Goal: Information Seeking & Learning: Learn about a topic

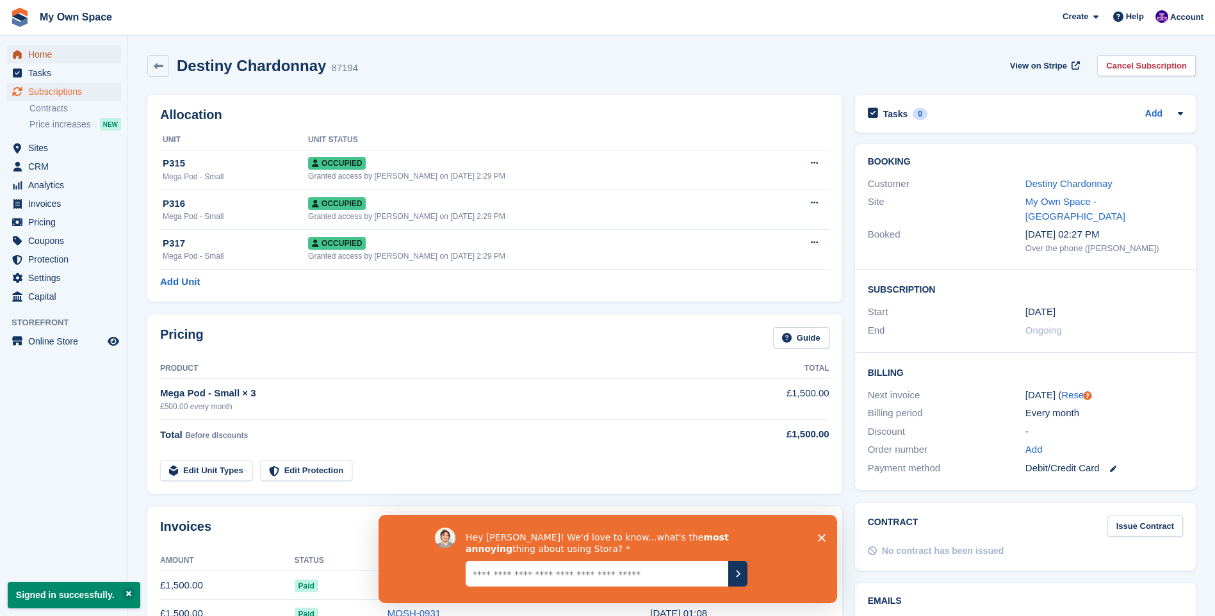
click at [20, 60] on span "menu" at bounding box center [17, 54] width 15 height 15
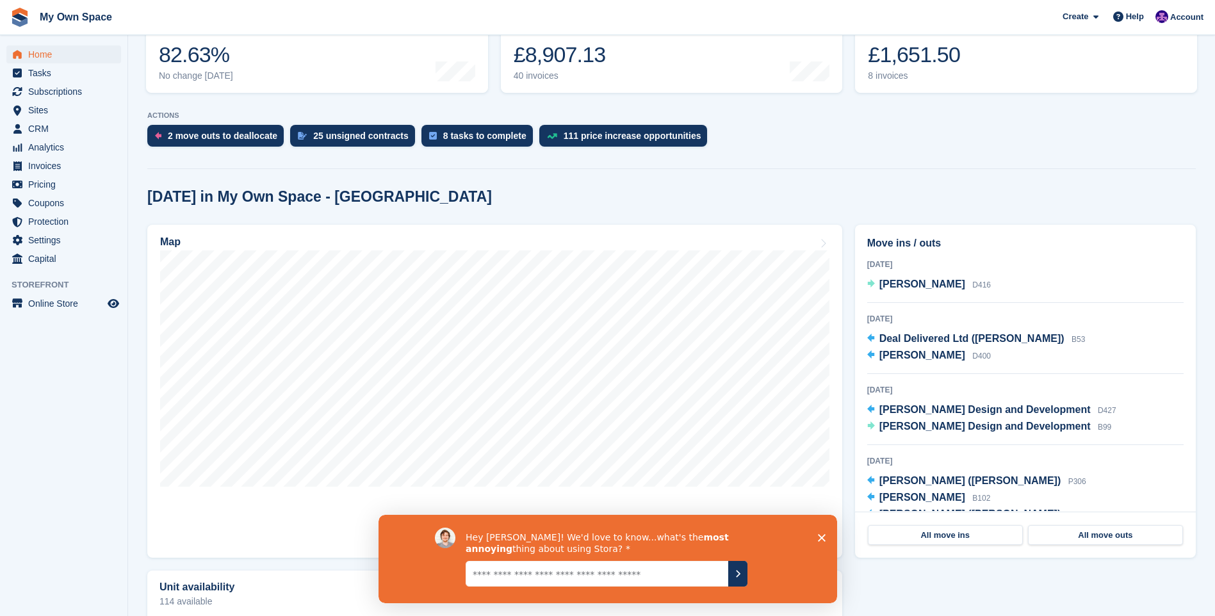
click at [820, 534] on icon "Close survey" at bounding box center [821, 538] width 8 height 8
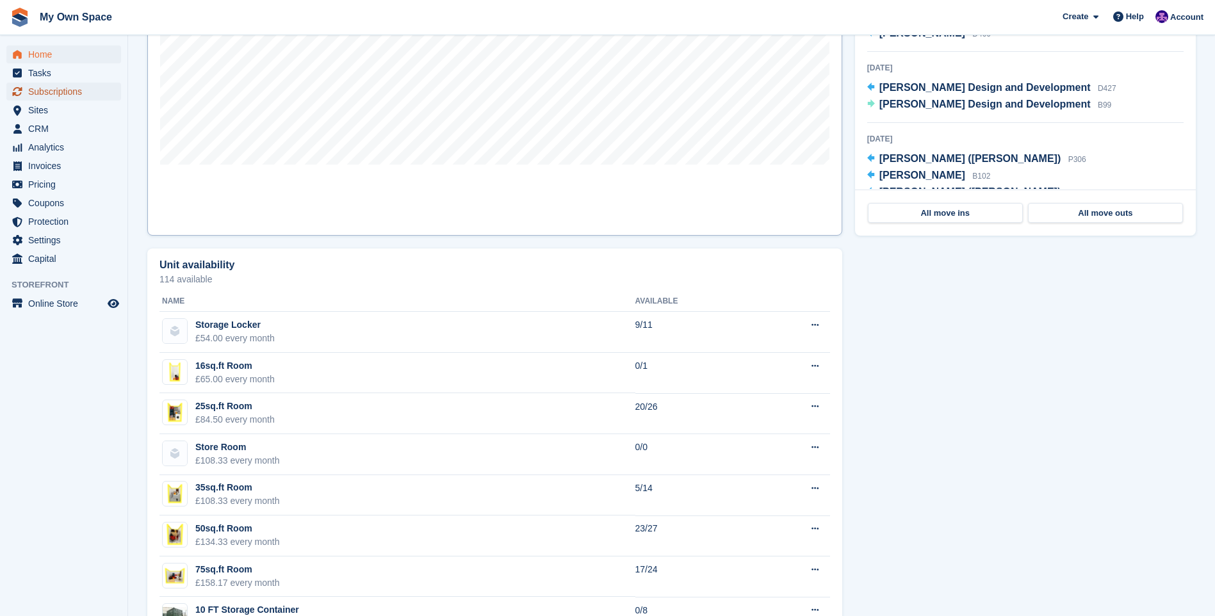
scroll to position [577, 0]
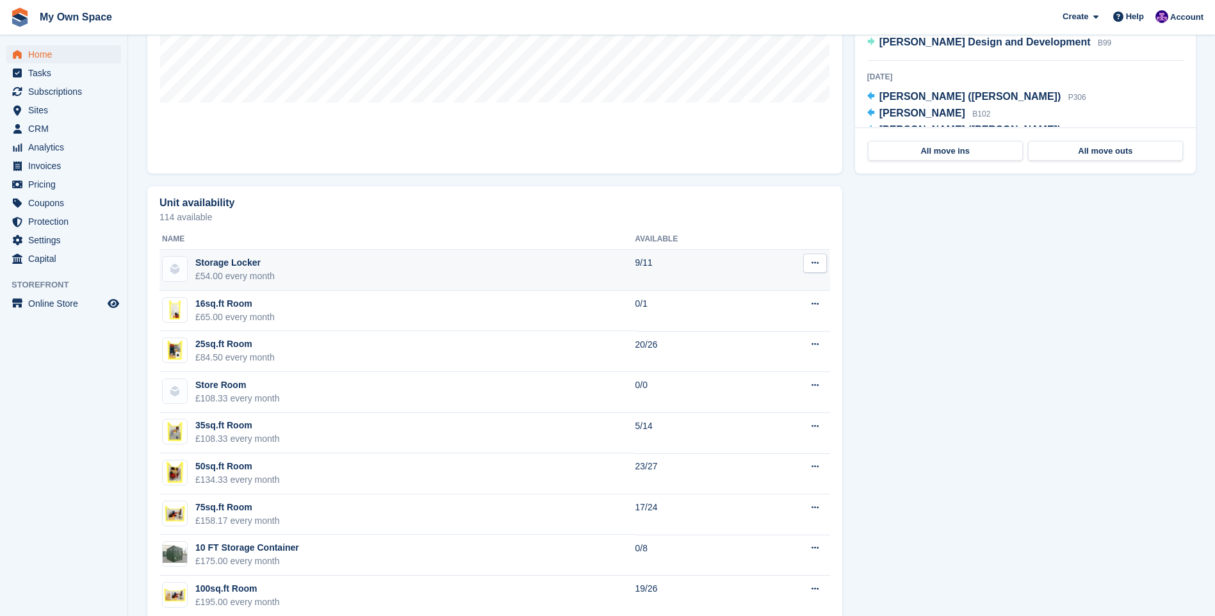
click at [275, 265] on td "Storage Locker £54.00 every month" at bounding box center [397, 270] width 476 height 41
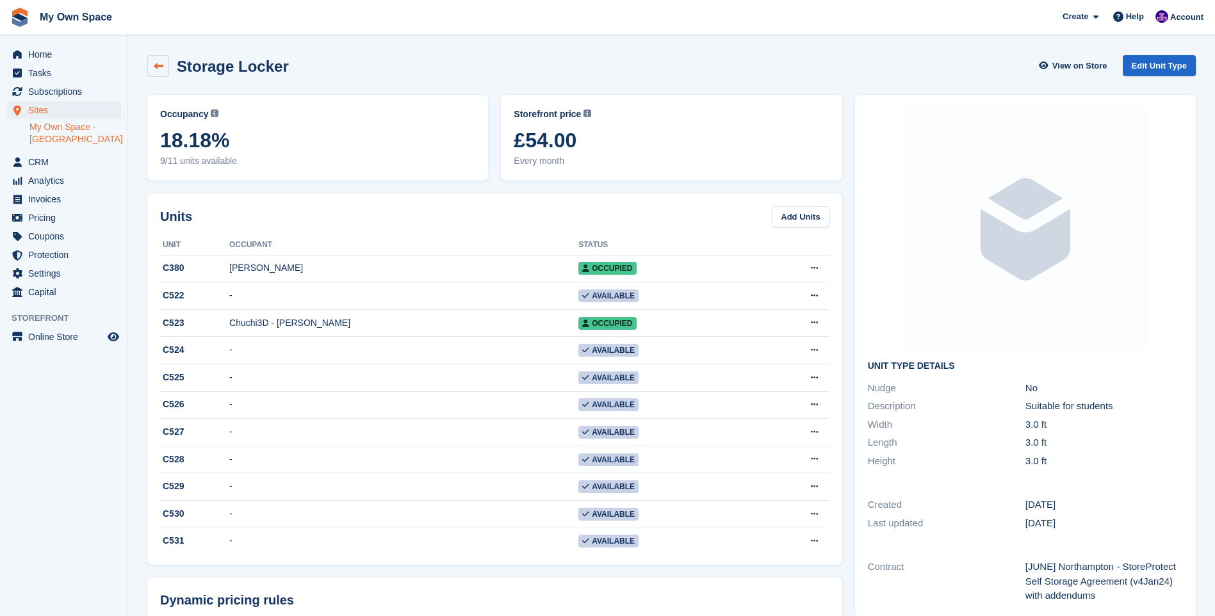
click at [152, 63] on link at bounding box center [158, 66] width 22 height 22
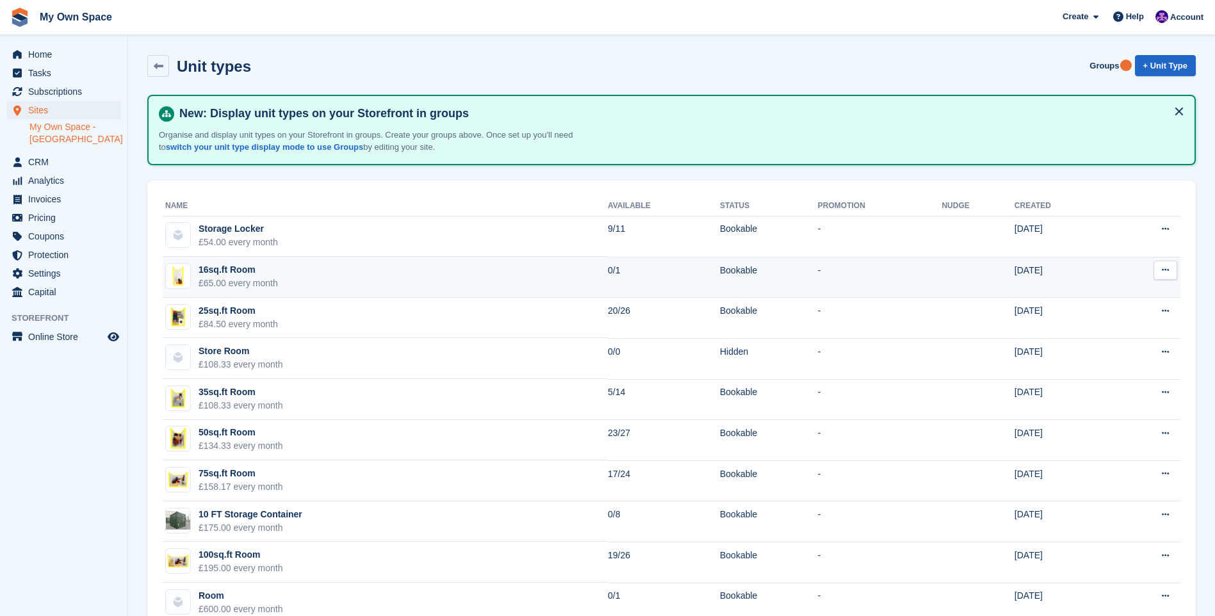
click at [233, 270] on div "16sq.ft Room" at bounding box center [238, 269] width 79 height 13
drag, startPoint x: 233, startPoint y: 270, endPoint x: 212, endPoint y: 275, distance: 21.8
click at [212, 275] on div "16sq.ft Room" at bounding box center [238, 269] width 79 height 13
click at [211, 270] on div "16sq.ft Room" at bounding box center [238, 269] width 79 height 13
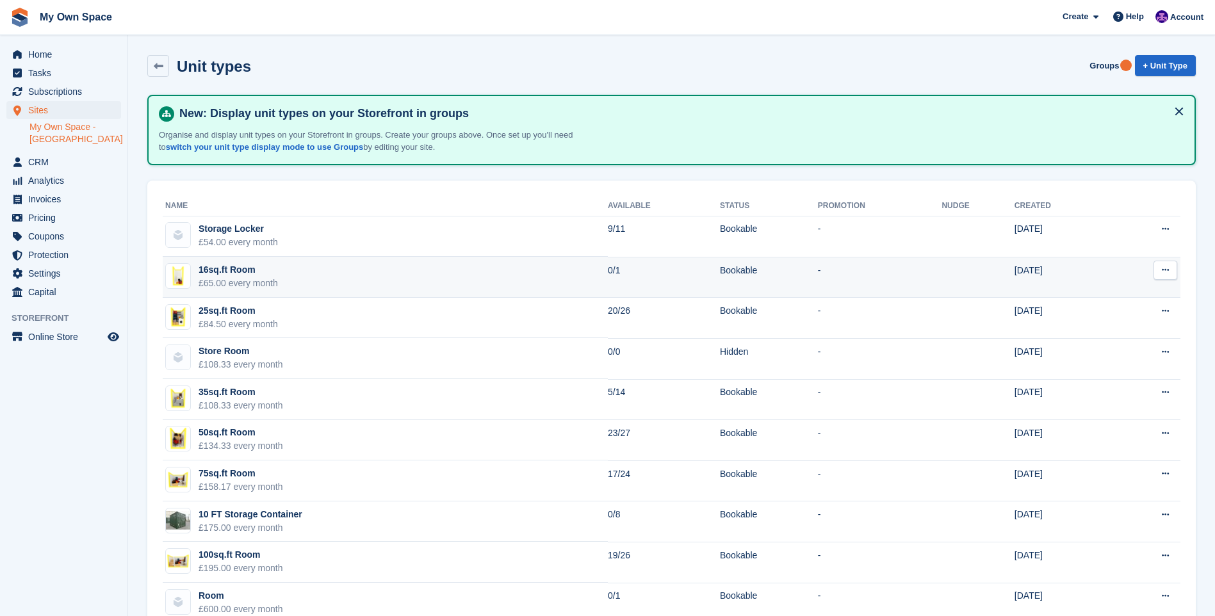
click at [212, 268] on div "16sq.ft Room" at bounding box center [238, 269] width 79 height 13
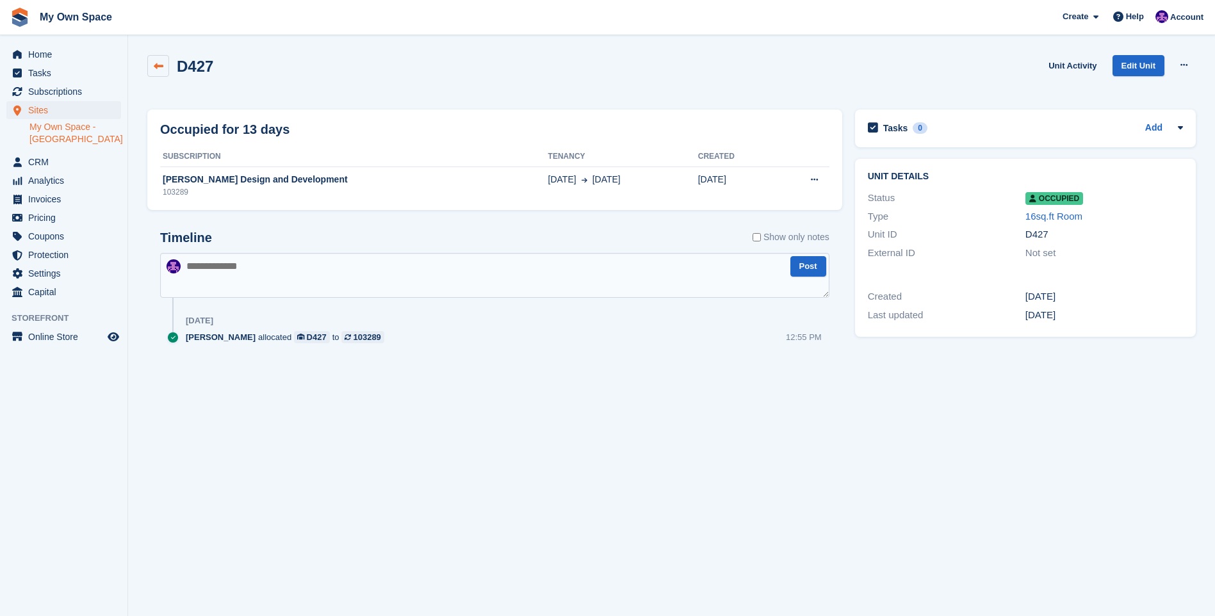
click at [158, 59] on link at bounding box center [158, 66] width 22 height 22
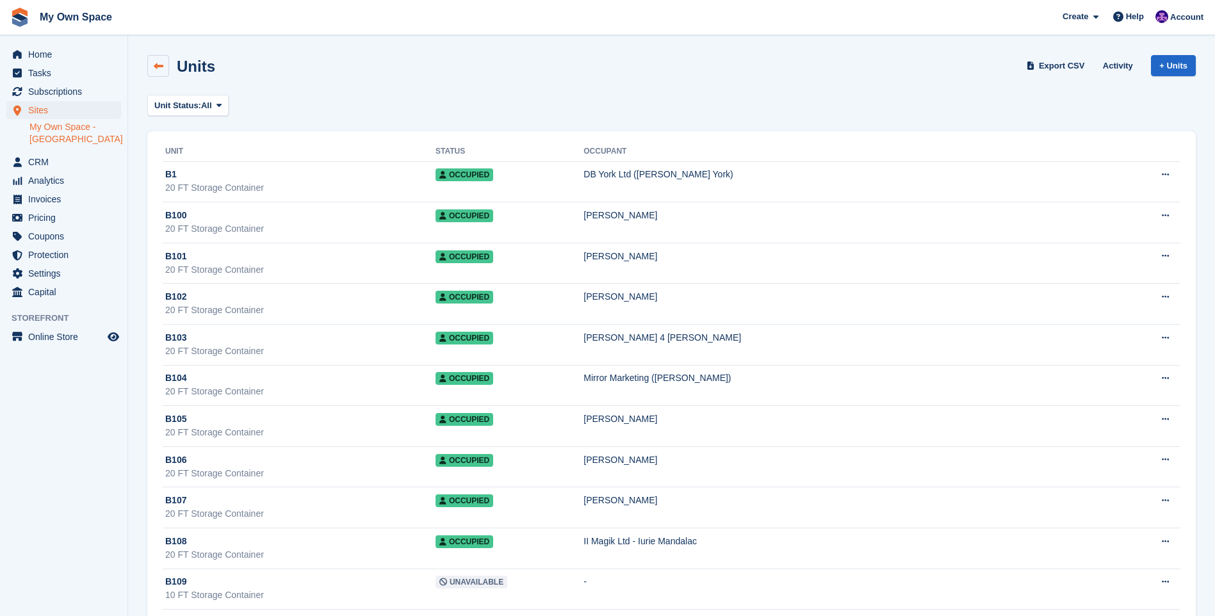
click at [164, 58] on link at bounding box center [158, 66] width 22 height 22
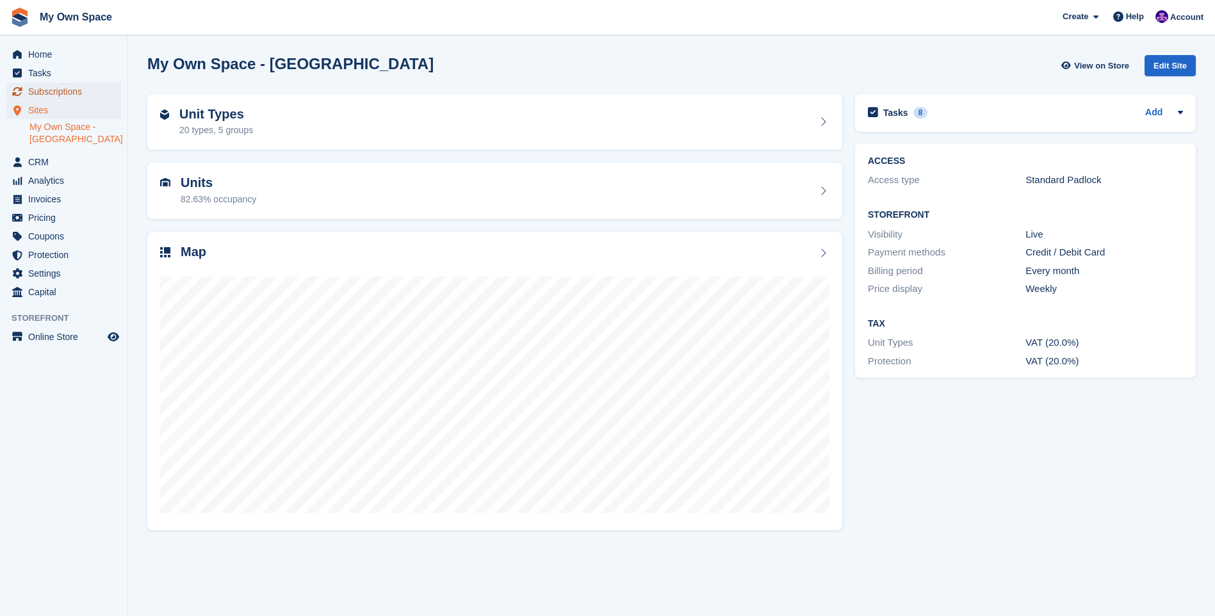
click at [42, 88] on span "Subscriptions" at bounding box center [66, 92] width 77 height 18
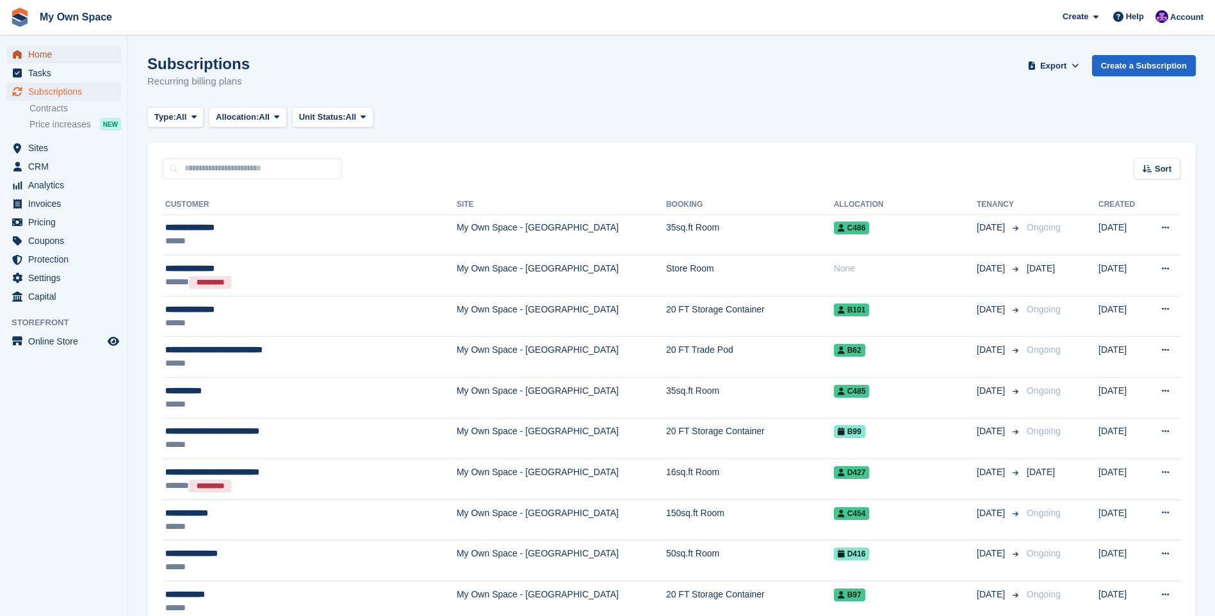
click at [42, 54] on span "Home" at bounding box center [66, 54] width 77 height 18
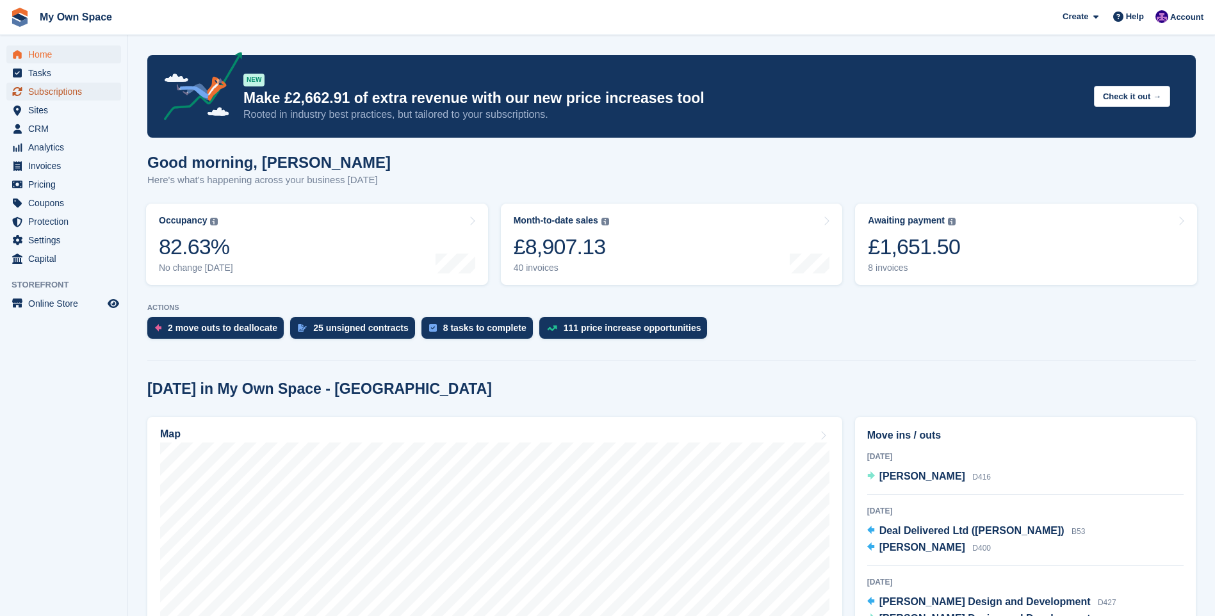
click at [42, 94] on span "Subscriptions" at bounding box center [66, 92] width 77 height 18
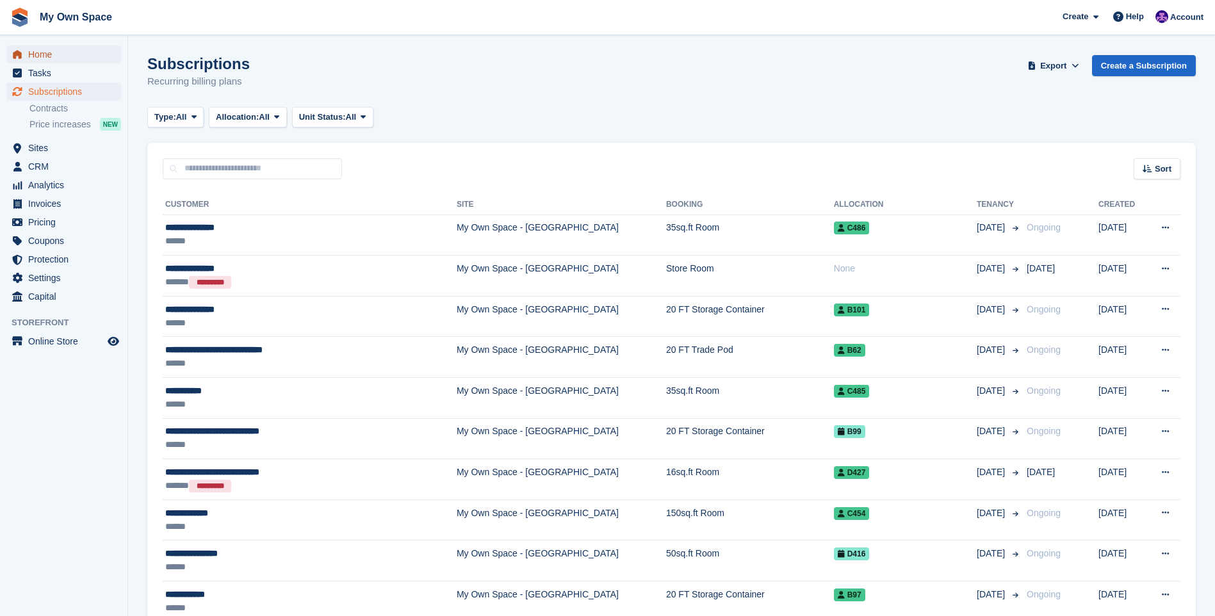
click at [29, 53] on span "Home" at bounding box center [66, 54] width 77 height 18
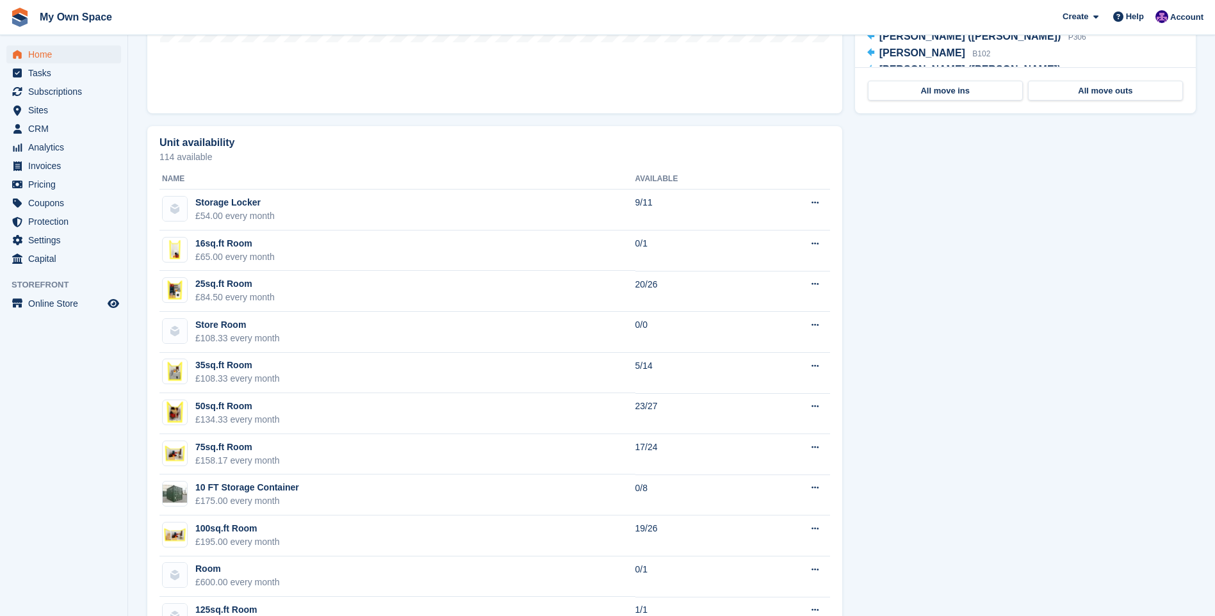
scroll to position [641, 0]
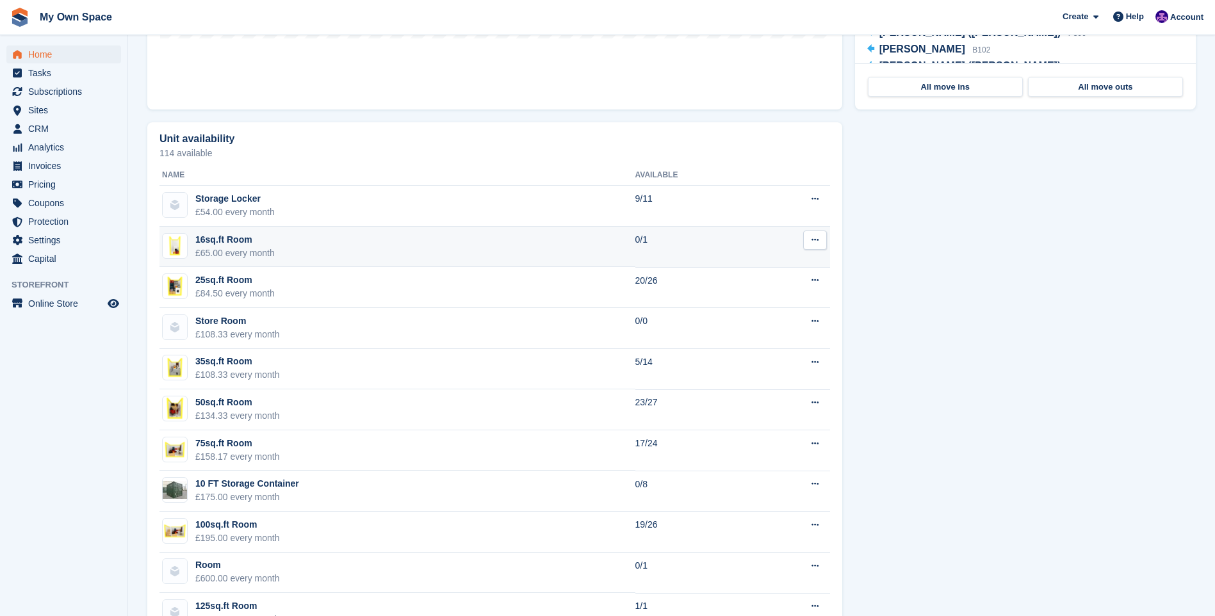
click at [259, 240] on div "16sq.ft Room" at bounding box center [234, 239] width 79 height 13
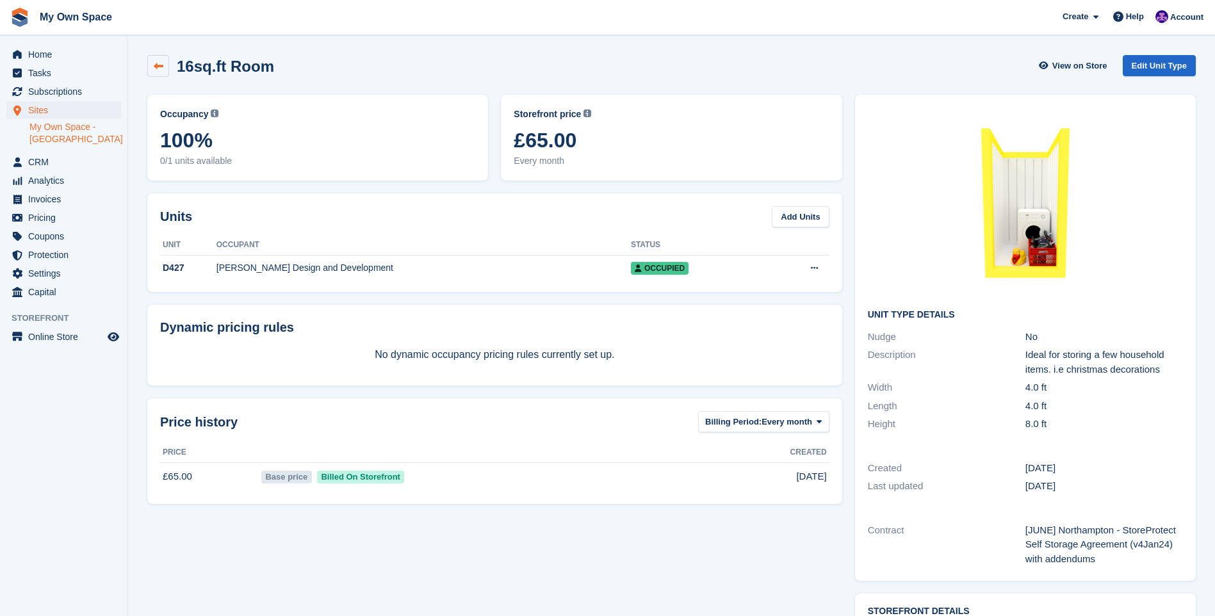
click at [154, 68] on icon at bounding box center [159, 66] width 10 height 10
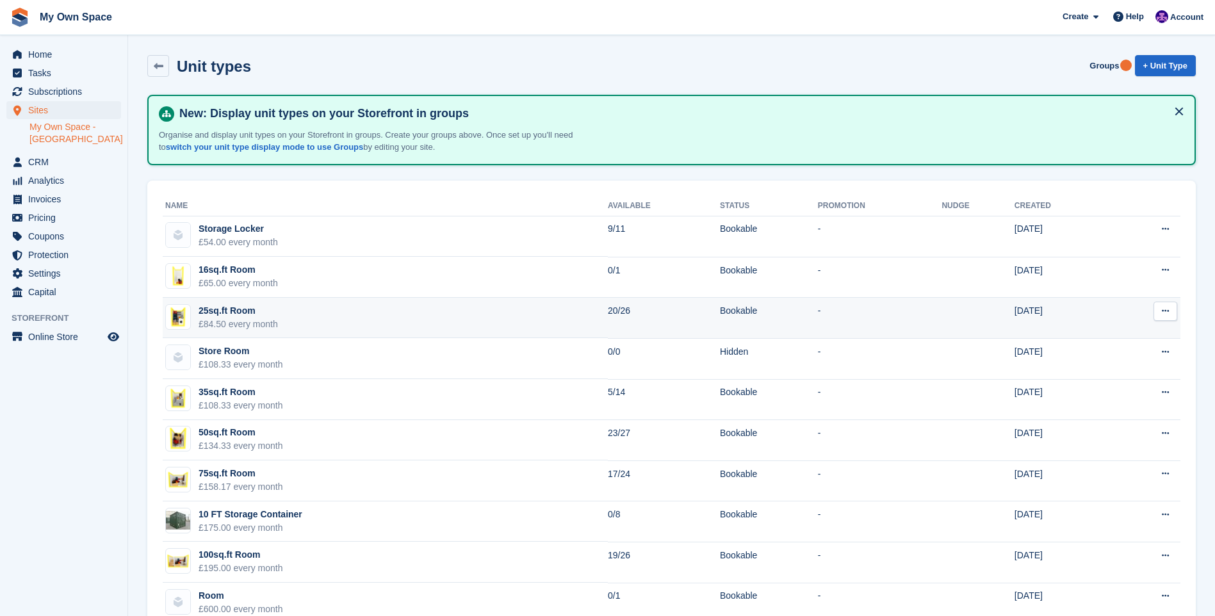
click at [258, 315] on div "25sq.ft Room" at bounding box center [238, 310] width 79 height 13
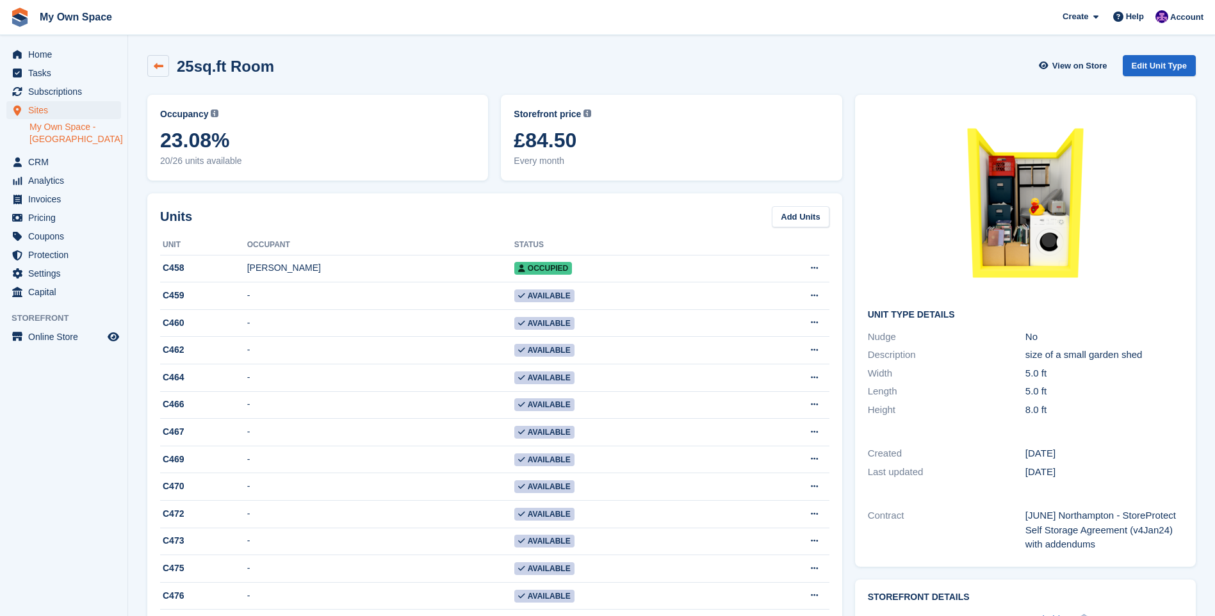
click at [160, 63] on icon at bounding box center [159, 66] width 10 height 10
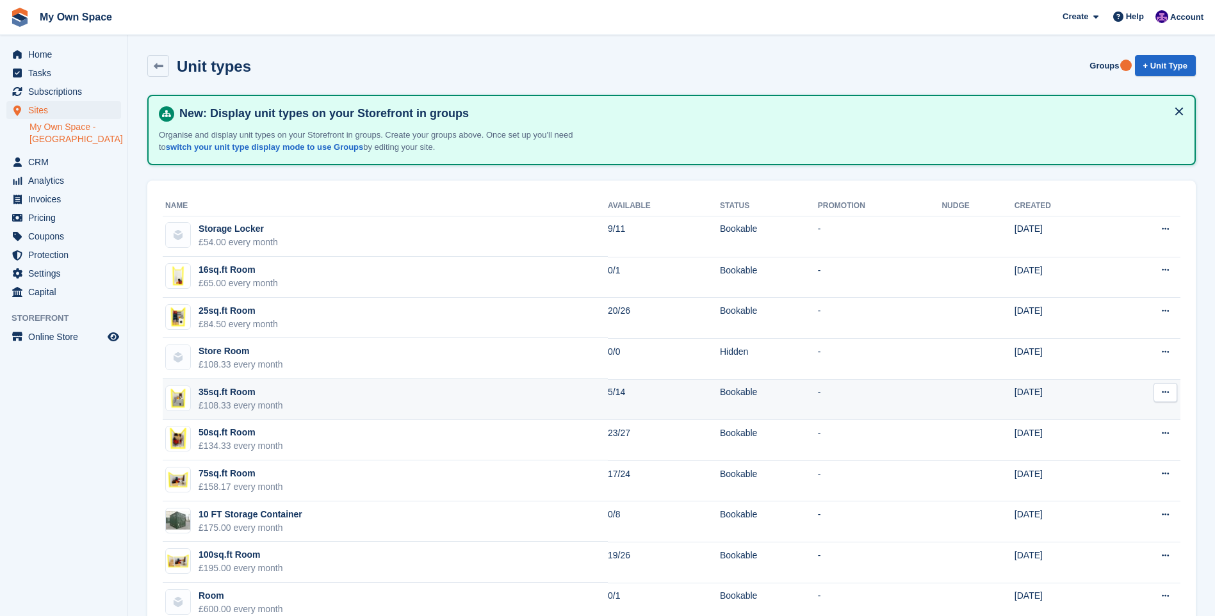
click at [249, 400] on div "£108.33 every month" at bounding box center [241, 405] width 85 height 13
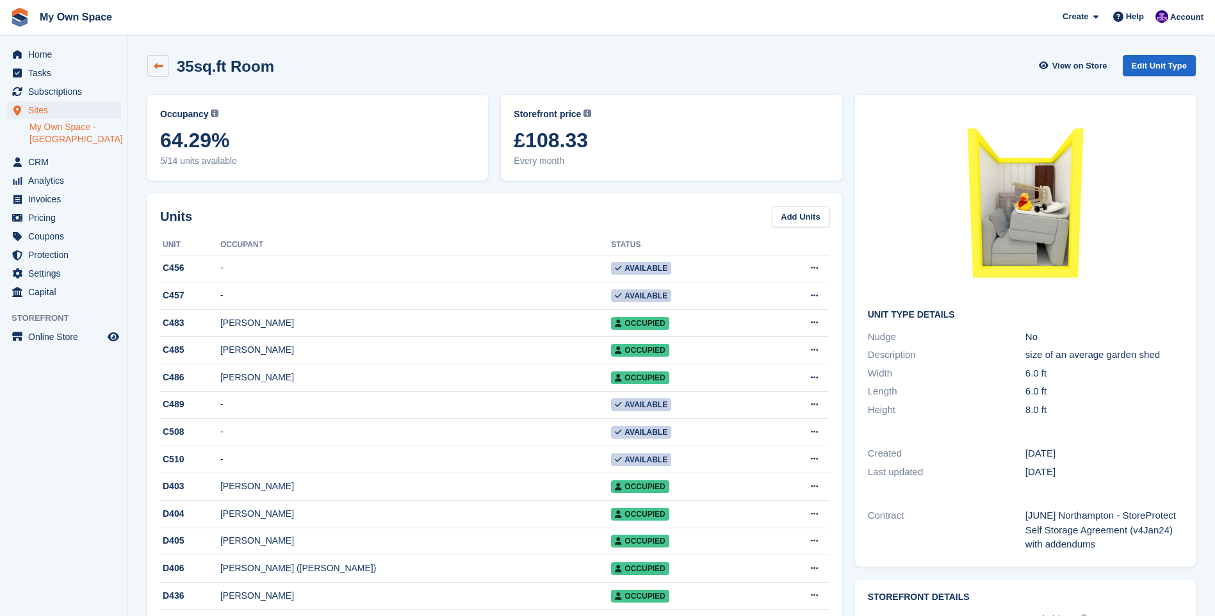
click at [163, 66] on link at bounding box center [158, 66] width 22 height 22
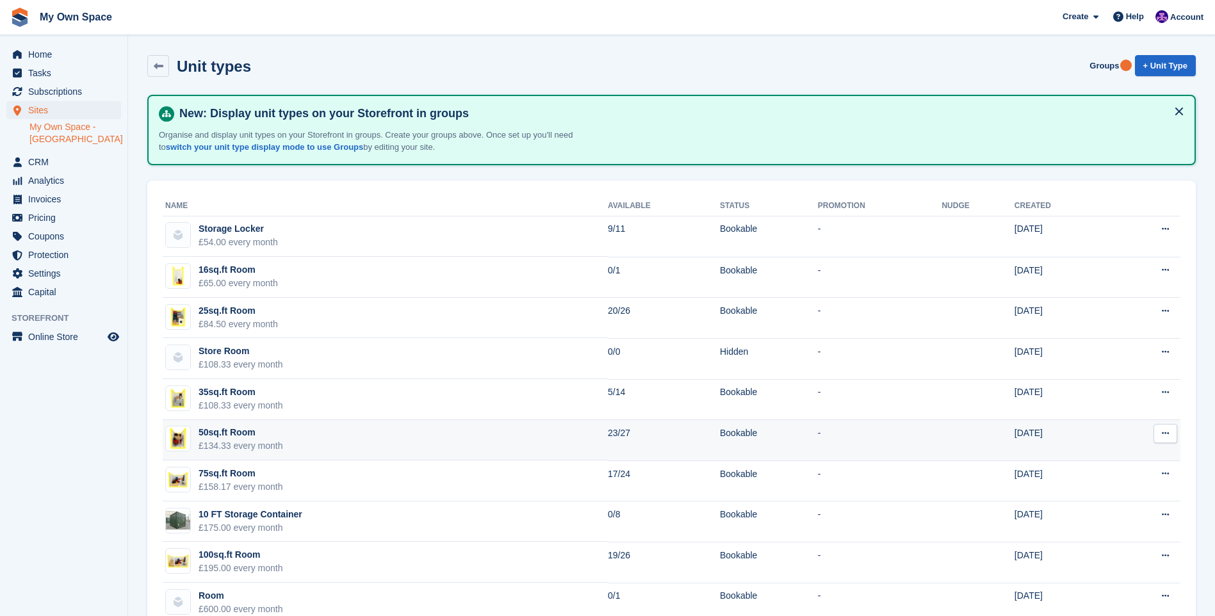
click at [262, 434] on div "50sq.ft Room" at bounding box center [241, 432] width 85 height 13
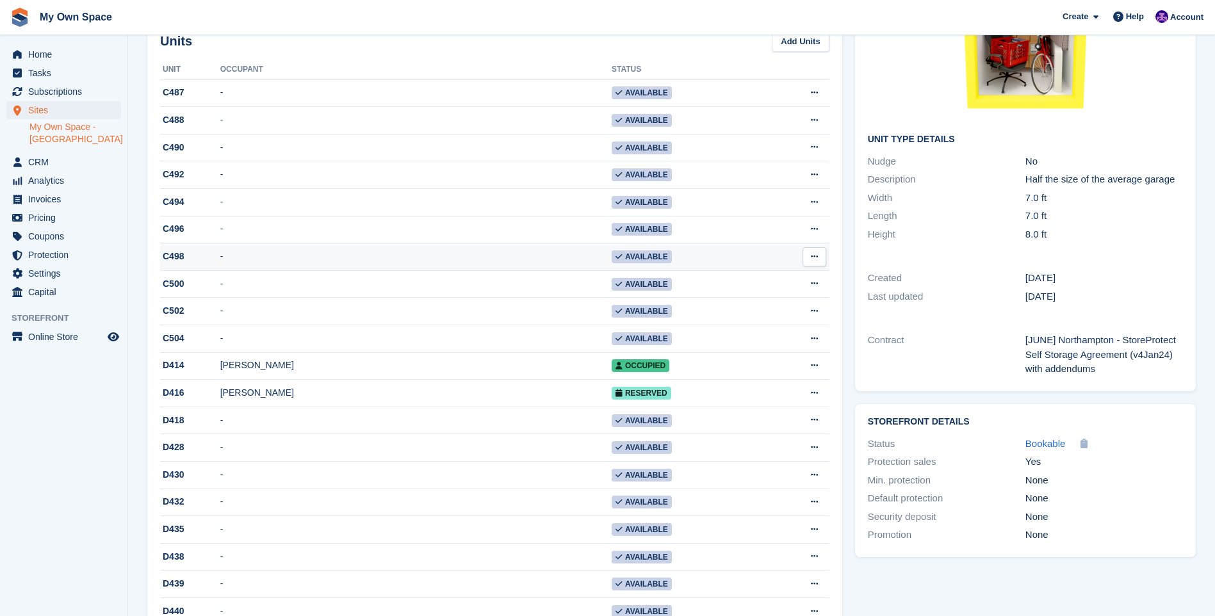
scroll to position [256, 0]
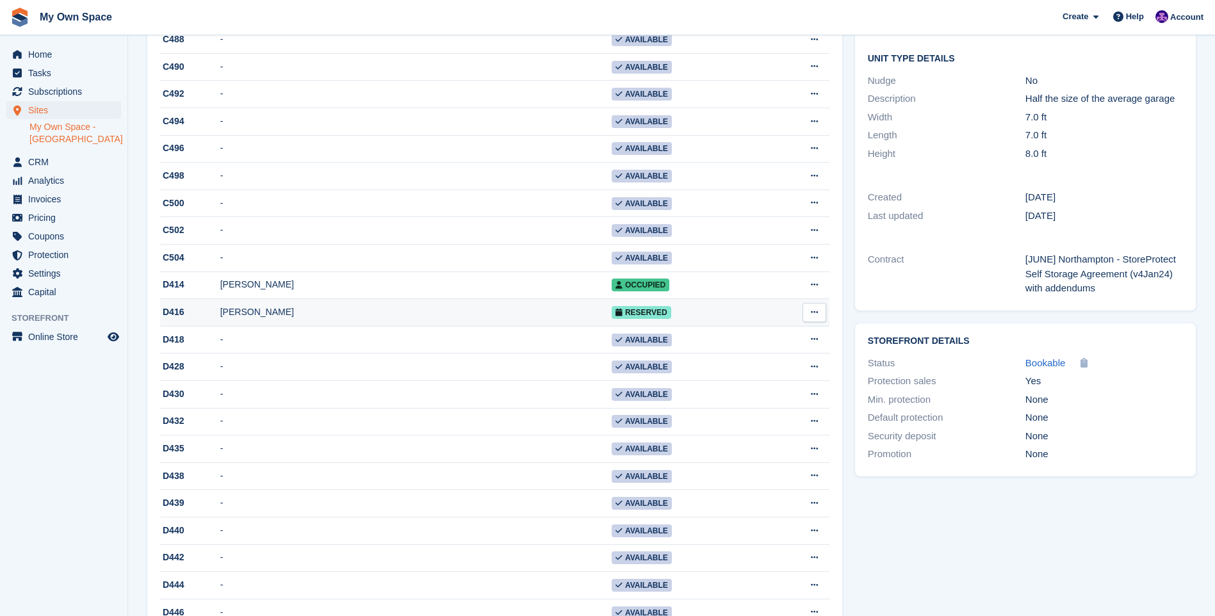
click at [207, 319] on div "D416" at bounding box center [190, 312] width 60 height 13
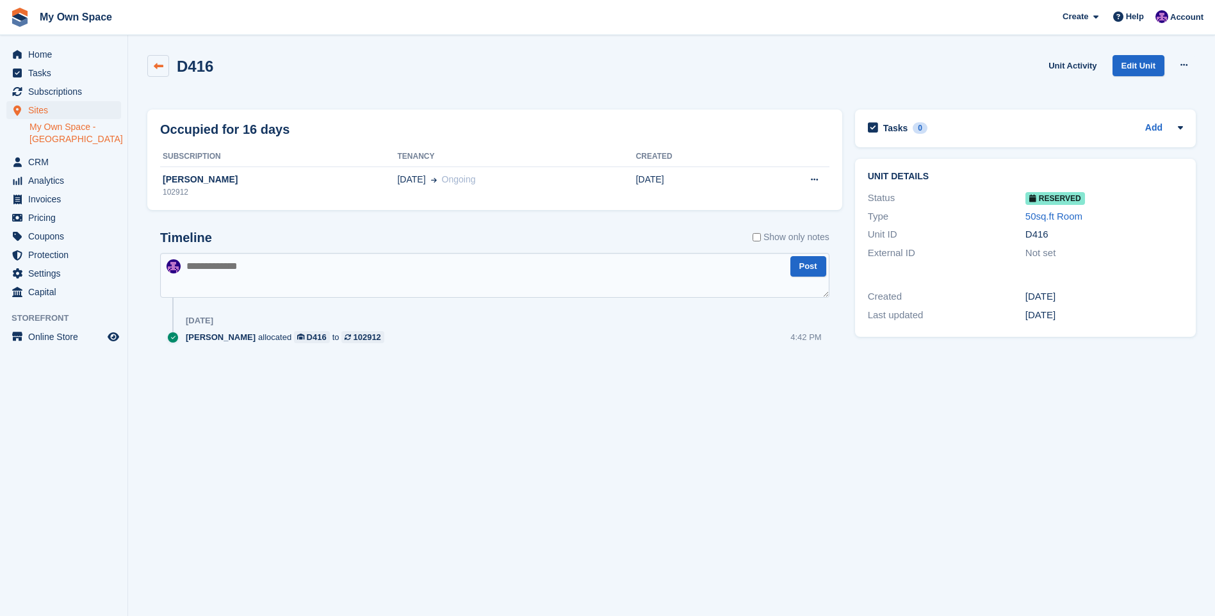
click at [158, 70] on icon at bounding box center [159, 66] width 10 height 10
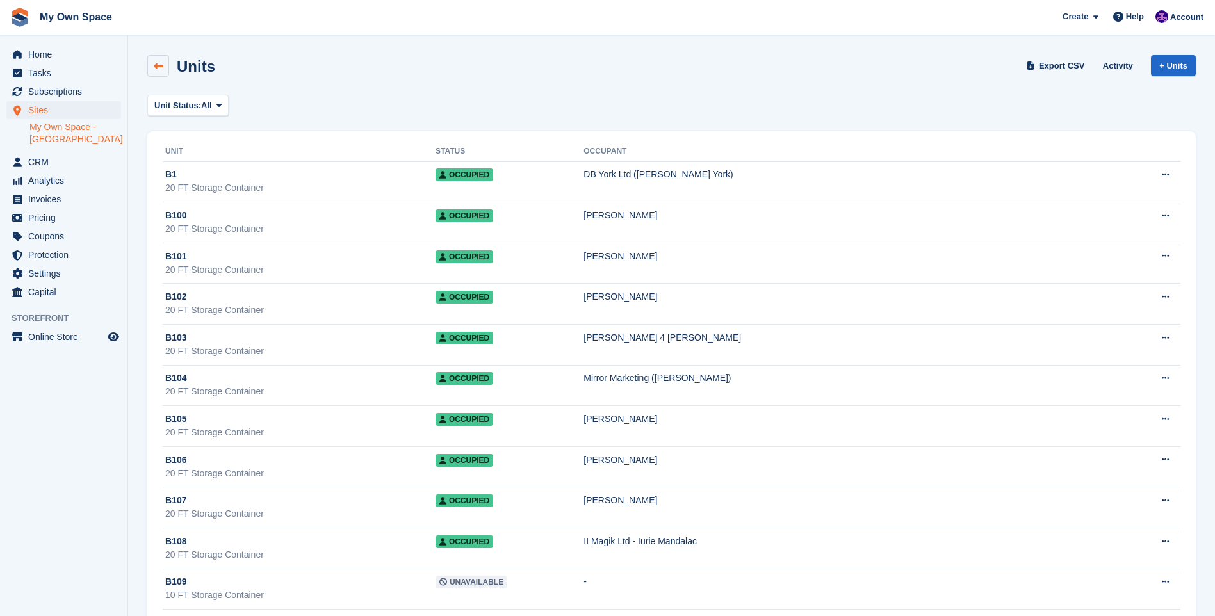
click at [156, 60] on link at bounding box center [158, 66] width 22 height 22
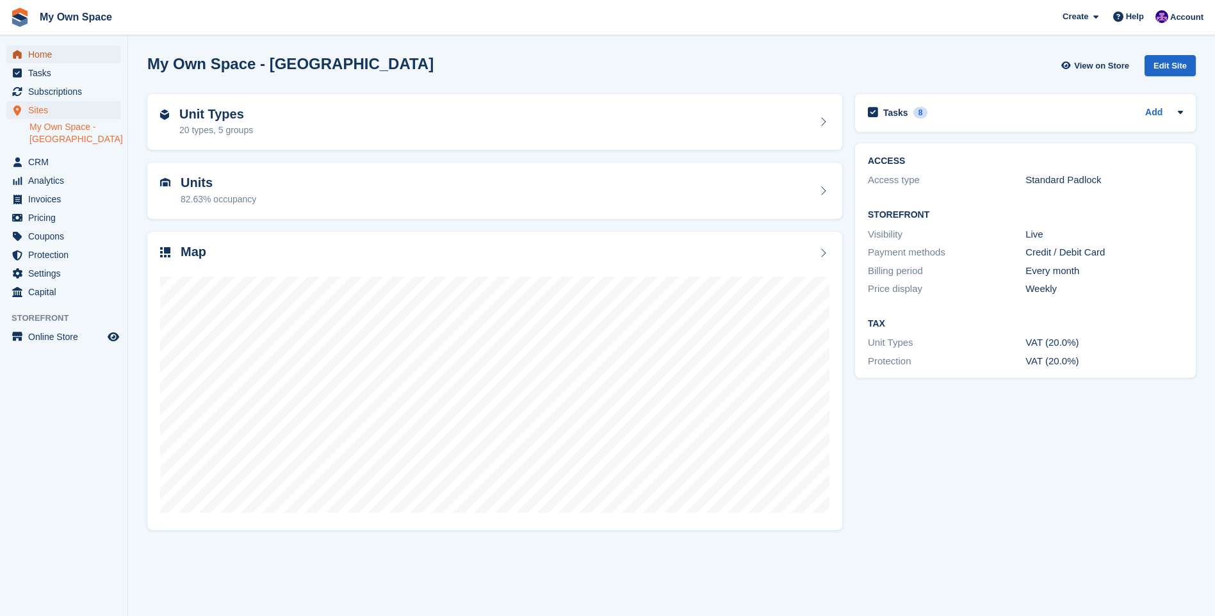
click at [74, 60] on span "Home" at bounding box center [66, 54] width 77 height 18
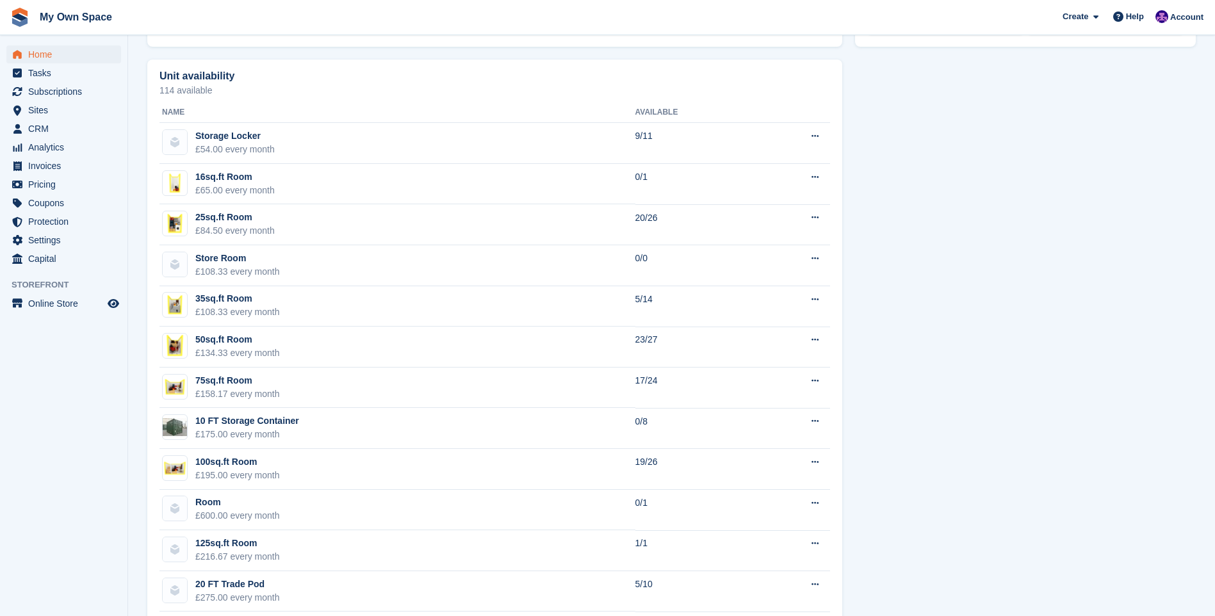
scroll to position [705, 0]
click at [267, 334] on div "50sq.ft Room" at bounding box center [237, 338] width 85 height 13
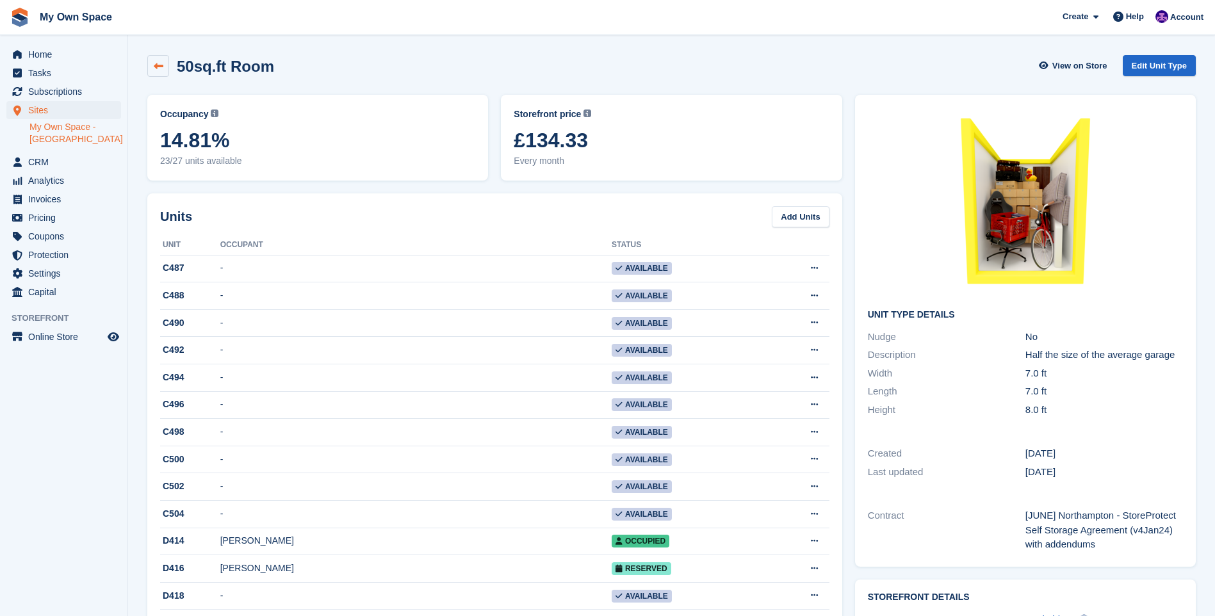
click at [152, 74] on link at bounding box center [158, 66] width 22 height 22
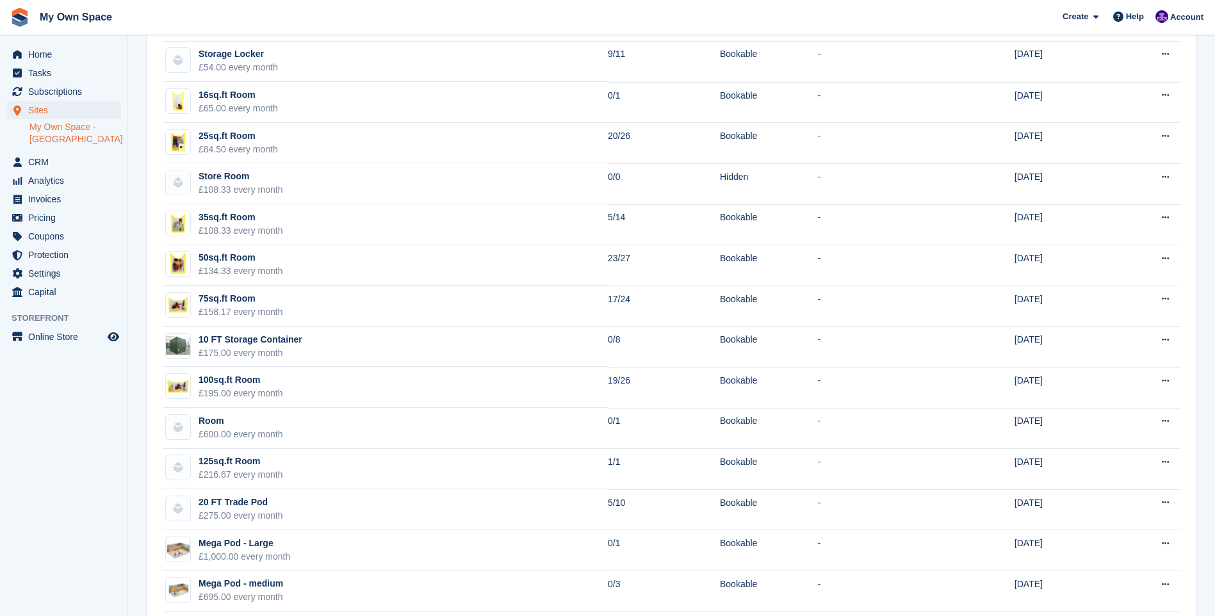
scroll to position [192, 0]
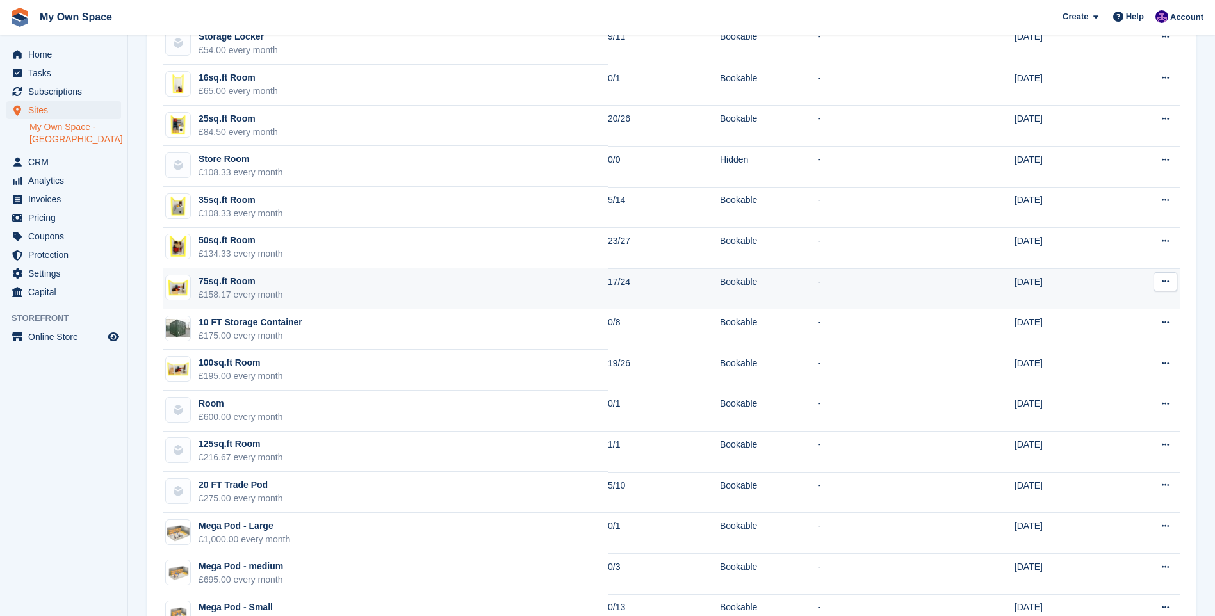
click at [246, 284] on div "75sq.ft Room" at bounding box center [241, 281] width 85 height 13
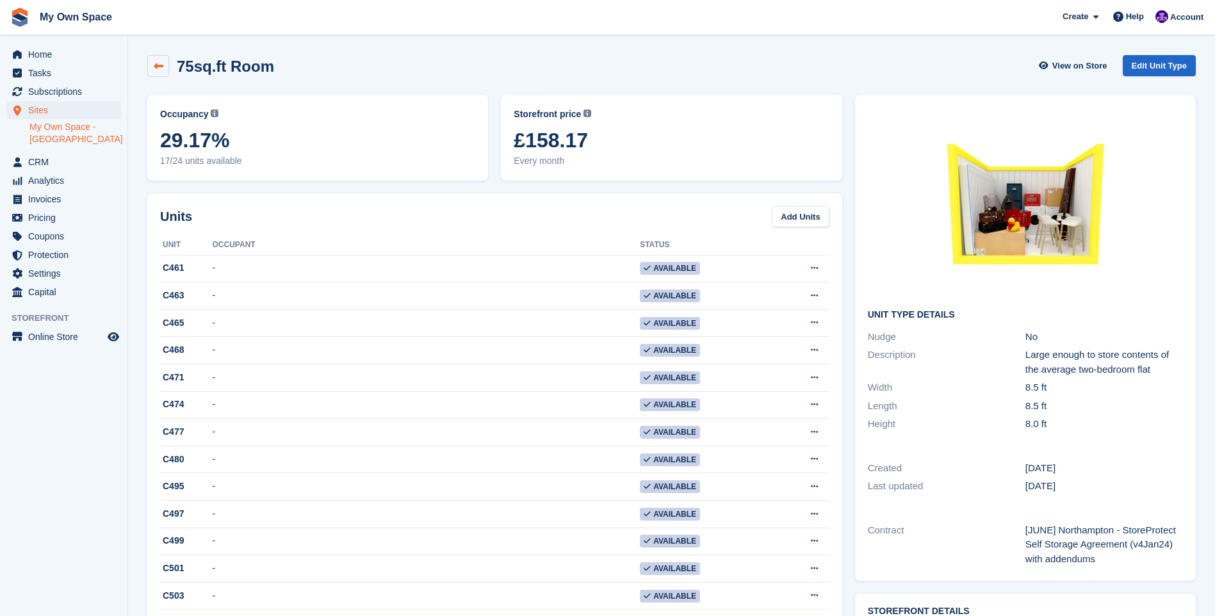
click at [151, 66] on link at bounding box center [158, 66] width 22 height 22
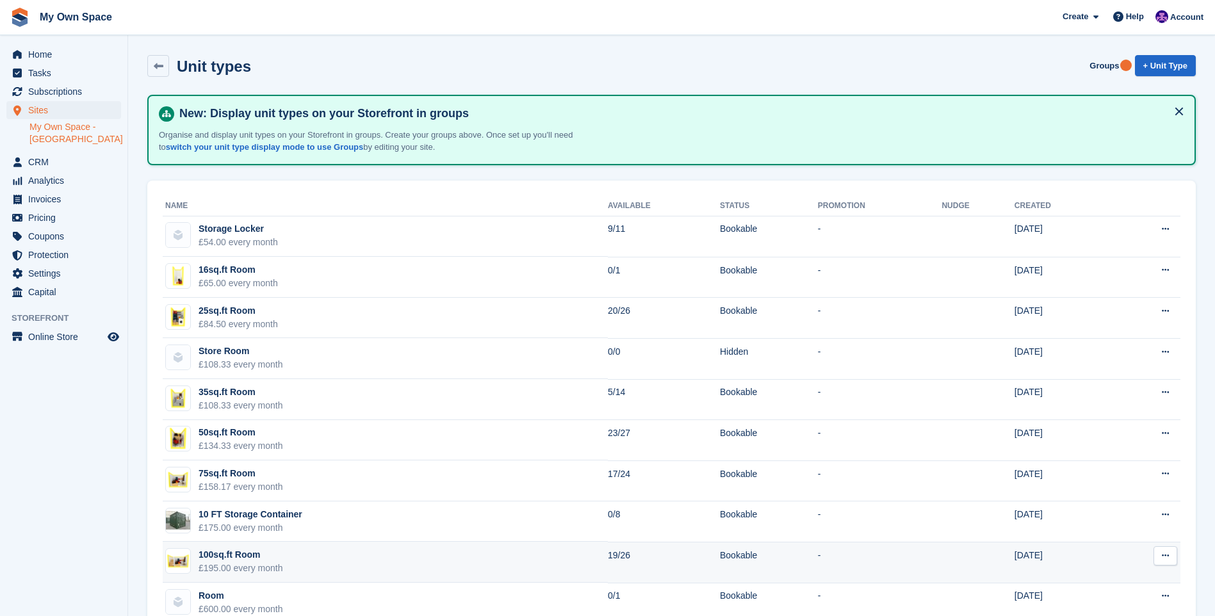
click at [229, 557] on div "100sq.ft Room" at bounding box center [241, 554] width 85 height 13
click at [211, 556] on div "100sq.ft Room" at bounding box center [241, 554] width 85 height 13
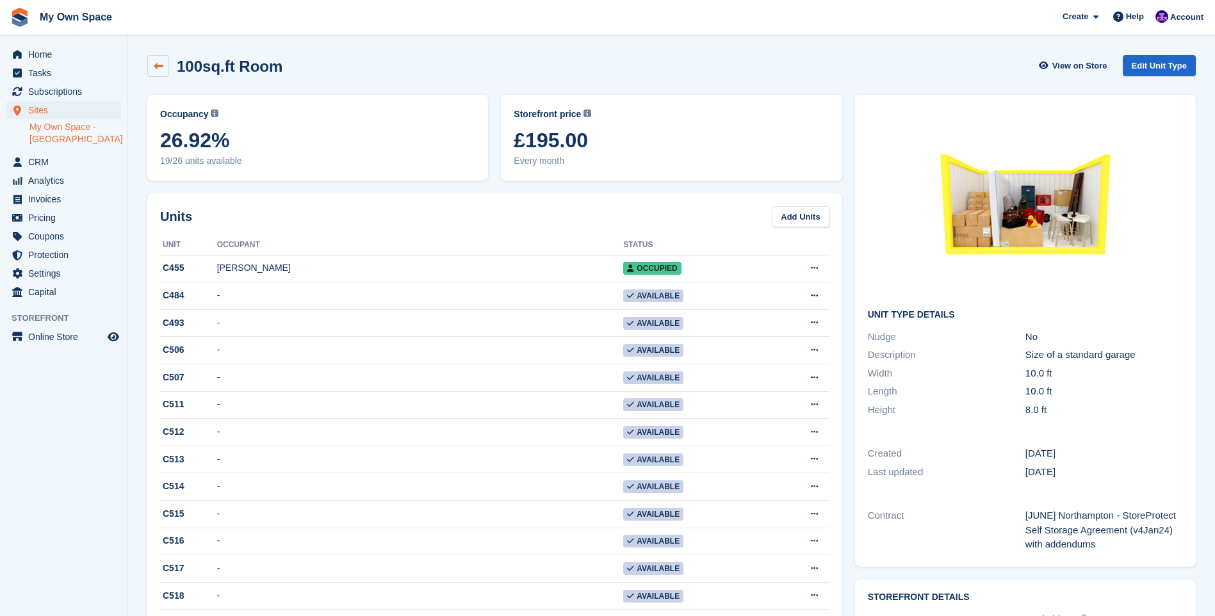
click at [156, 61] on icon at bounding box center [159, 66] width 10 height 10
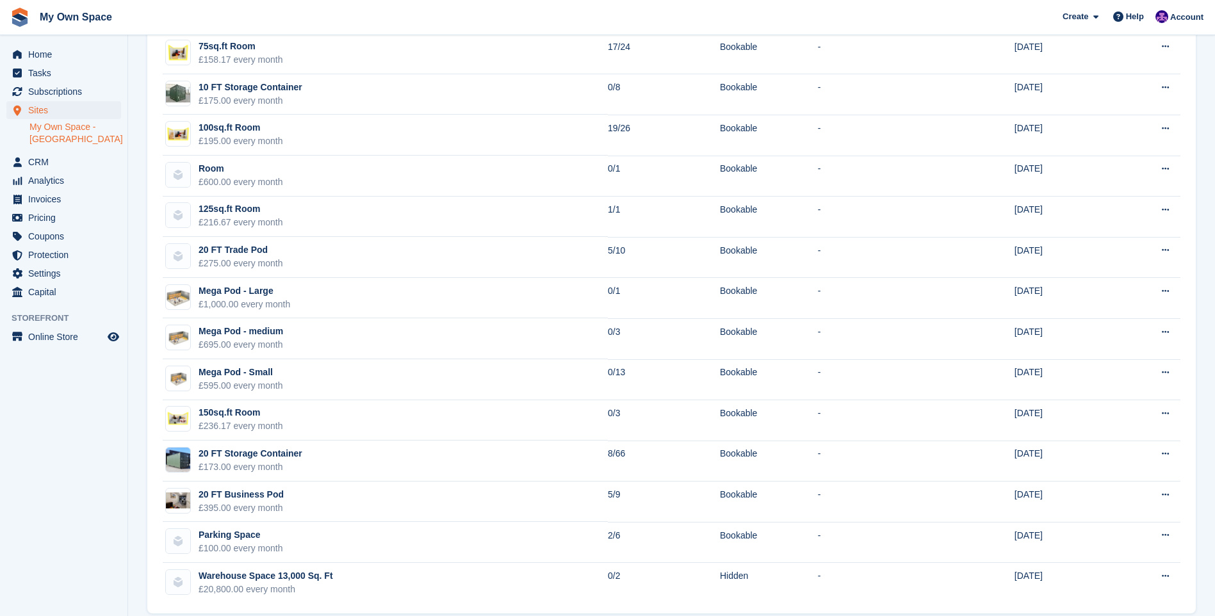
scroll to position [444, 0]
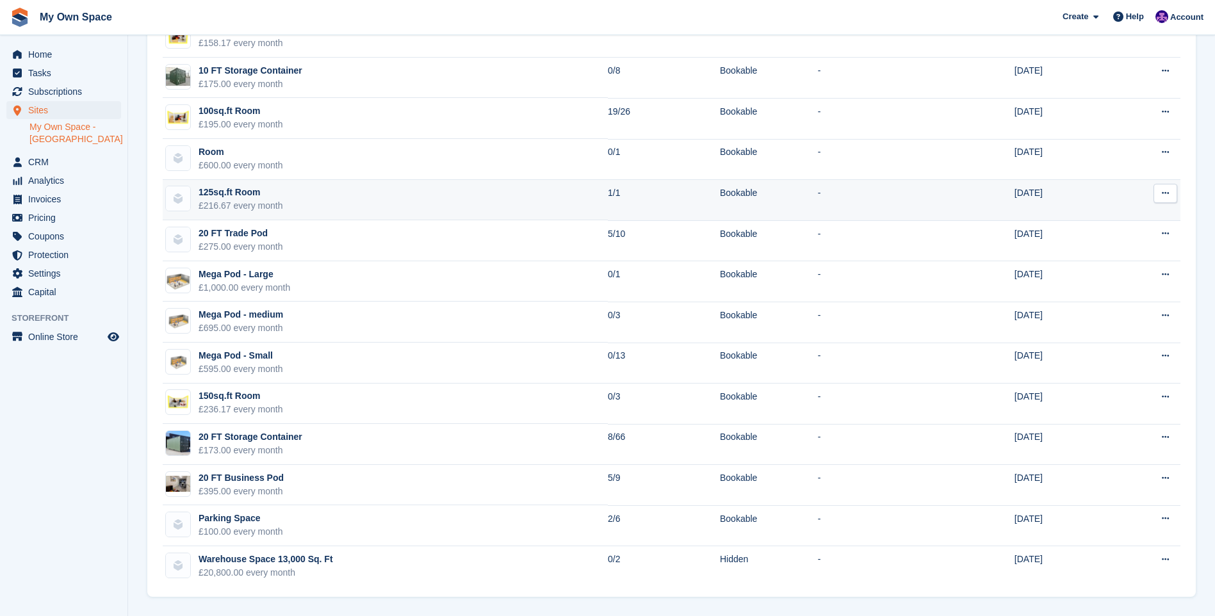
click at [226, 200] on div "£216.67 every month" at bounding box center [241, 205] width 85 height 13
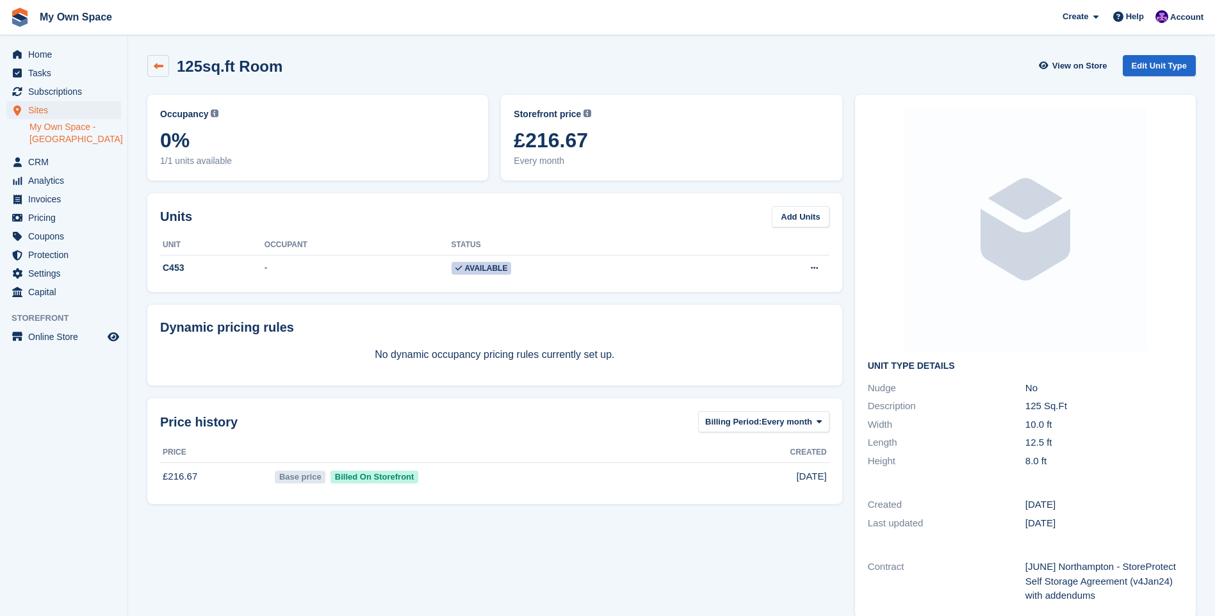
click at [158, 65] on icon at bounding box center [159, 66] width 10 height 10
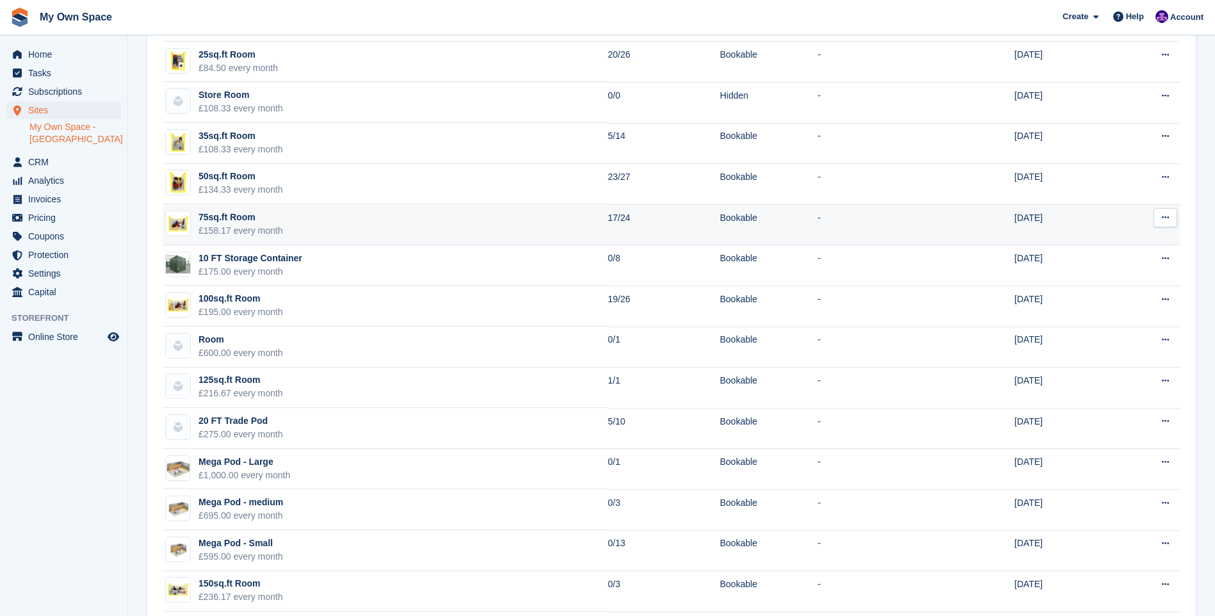
scroll to position [384, 0]
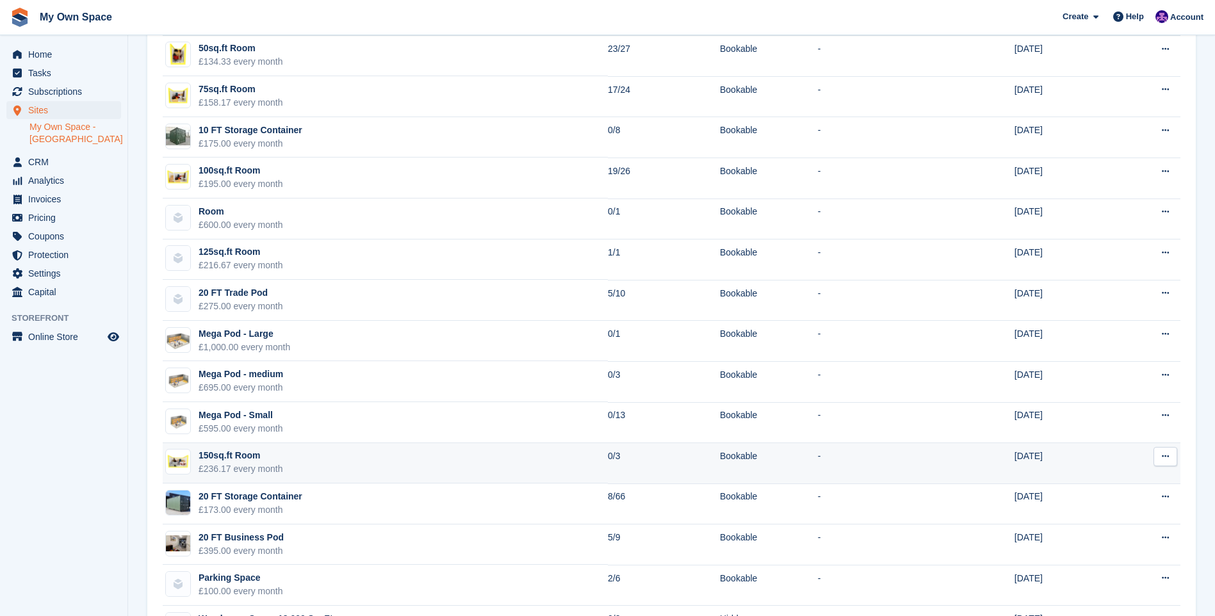
click at [224, 461] on div "150sq.ft Room" at bounding box center [241, 455] width 85 height 13
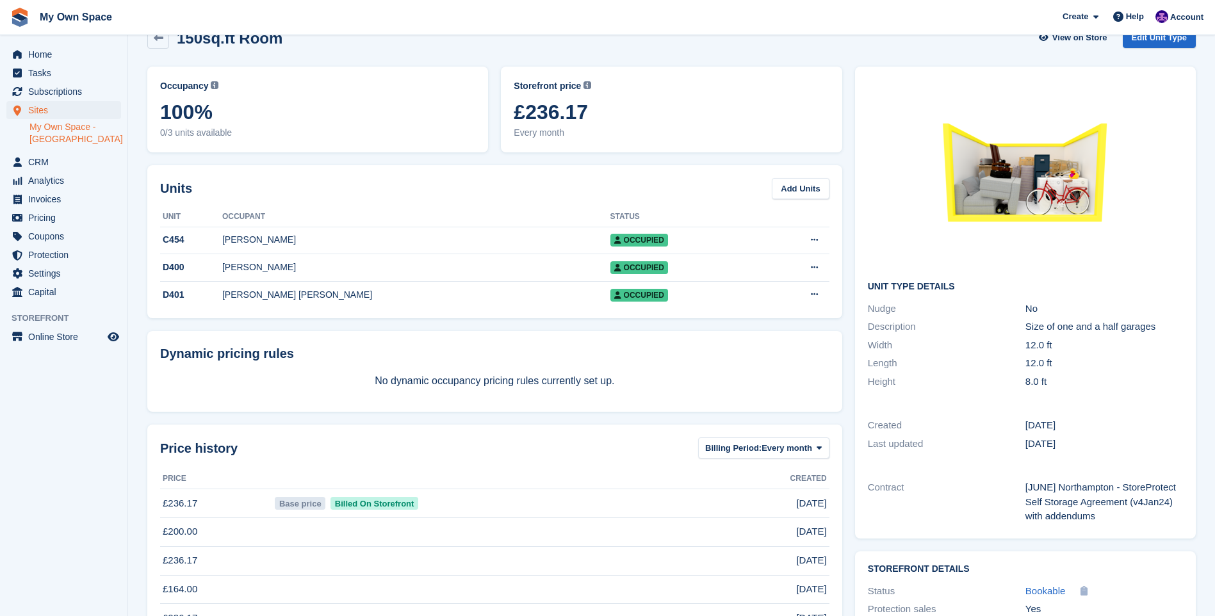
scroll to position [5, 0]
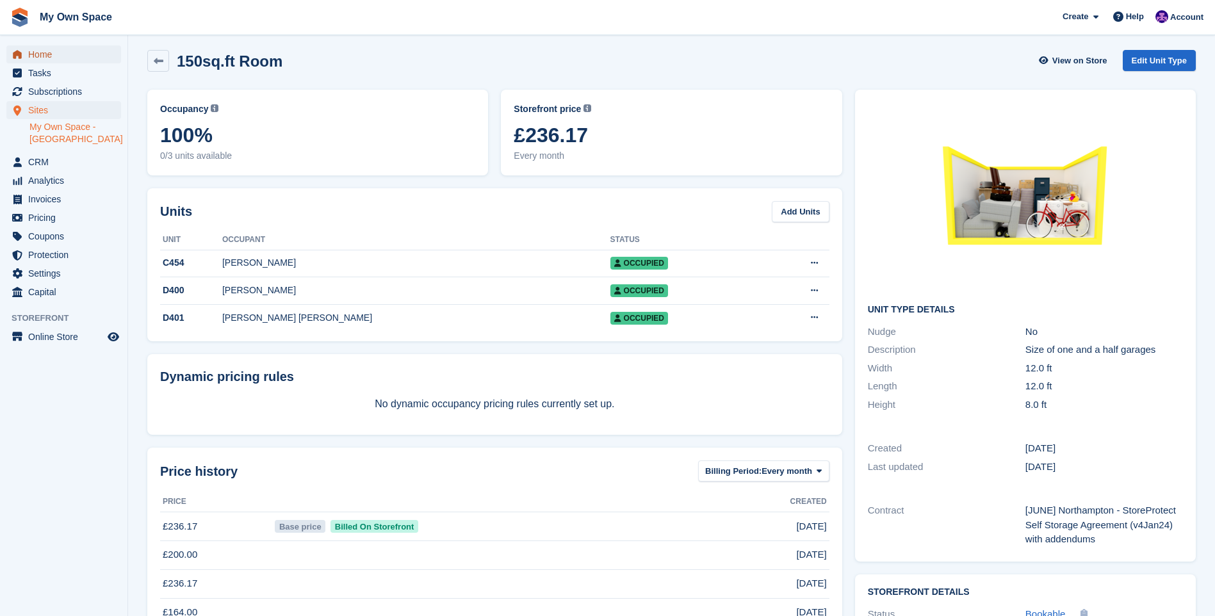
click at [45, 55] on span "Home" at bounding box center [66, 54] width 77 height 18
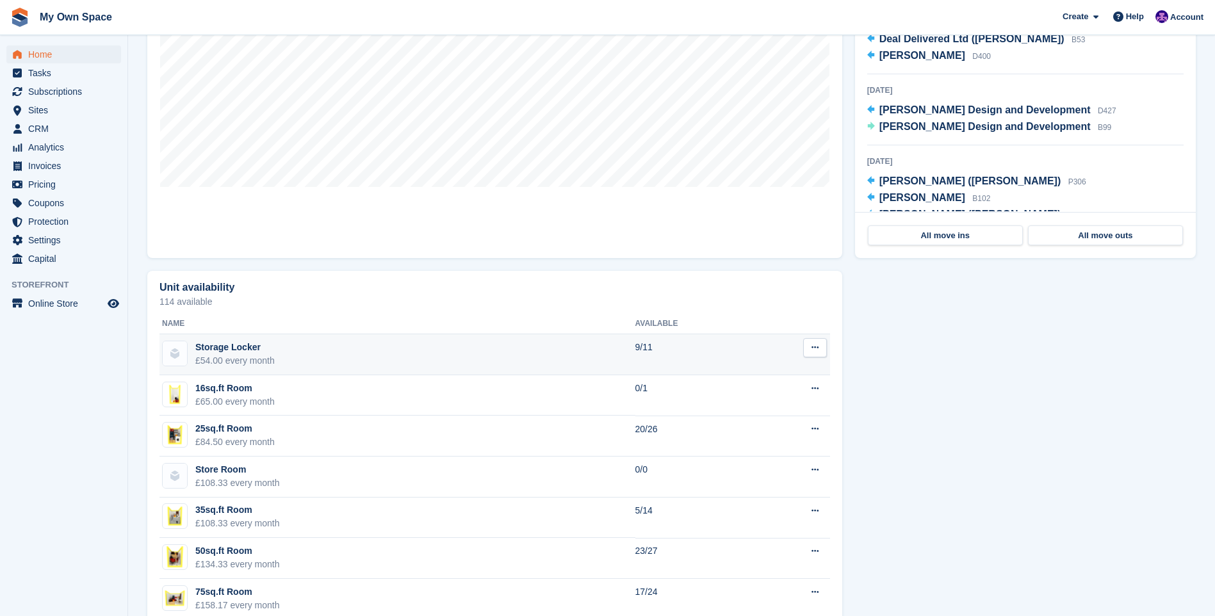
scroll to position [512, 0]
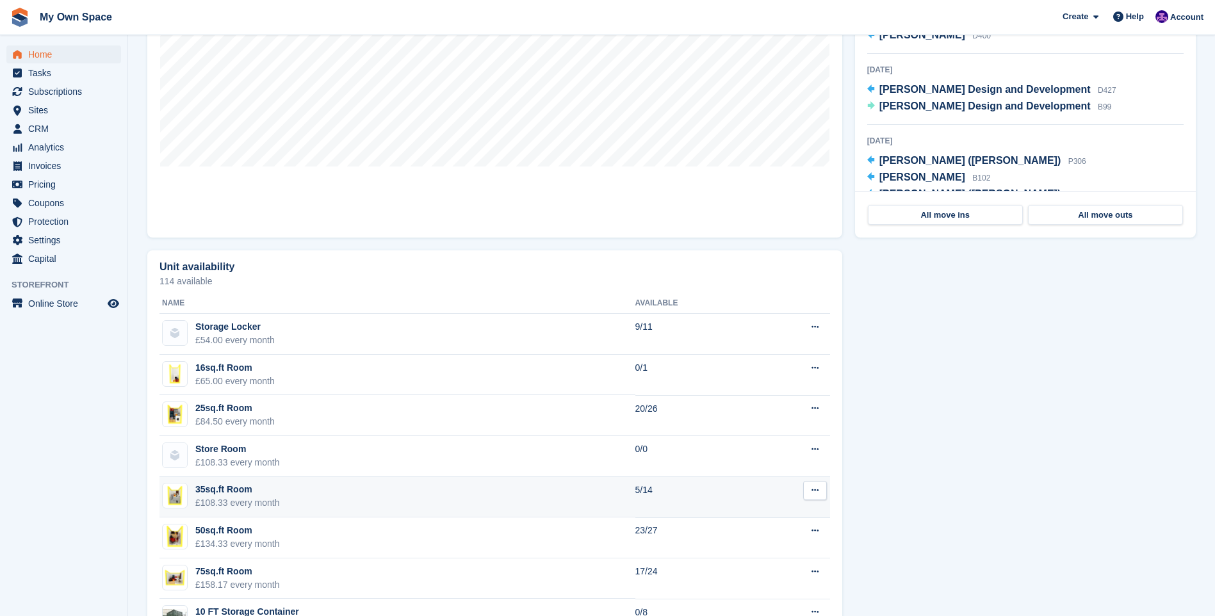
click at [220, 489] on div "35sq.ft Room" at bounding box center [237, 489] width 85 height 13
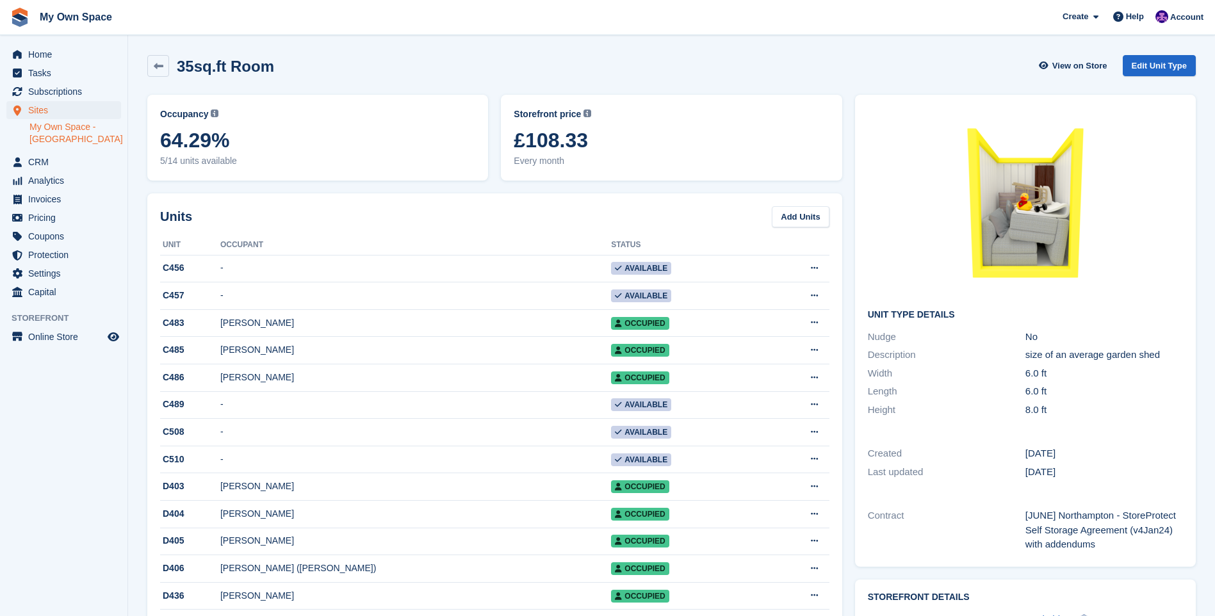
click at [104, 444] on aside "Home Tasks Subscriptions Subscriptions Subscriptions Contracts Price increases …" at bounding box center [63, 311] width 127 height 552
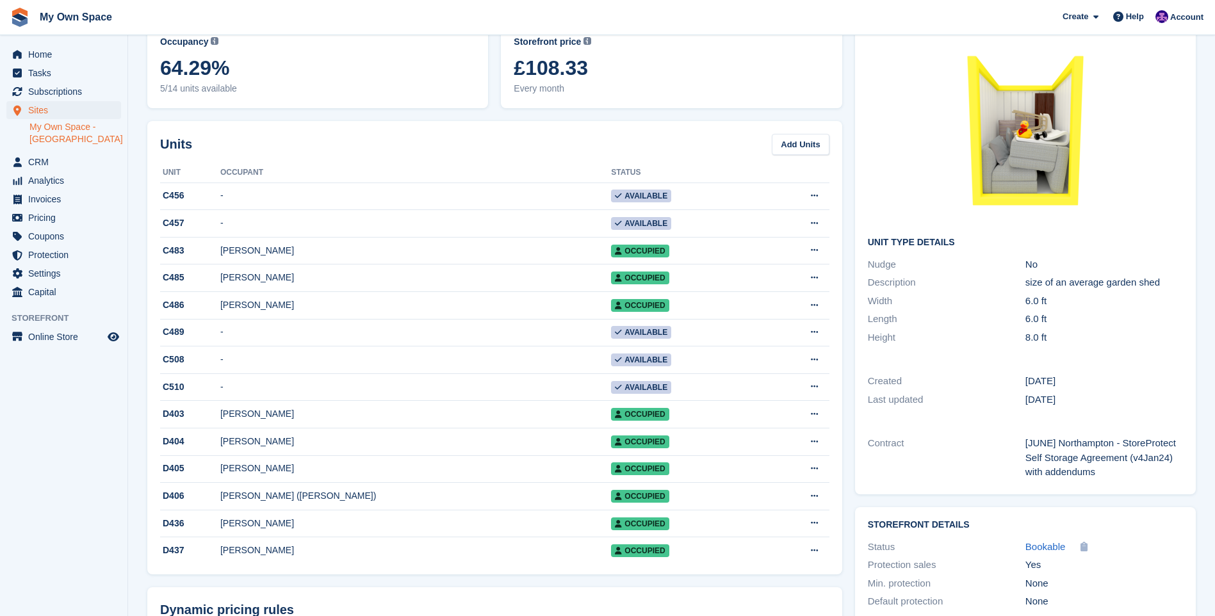
scroll to position [192, 0]
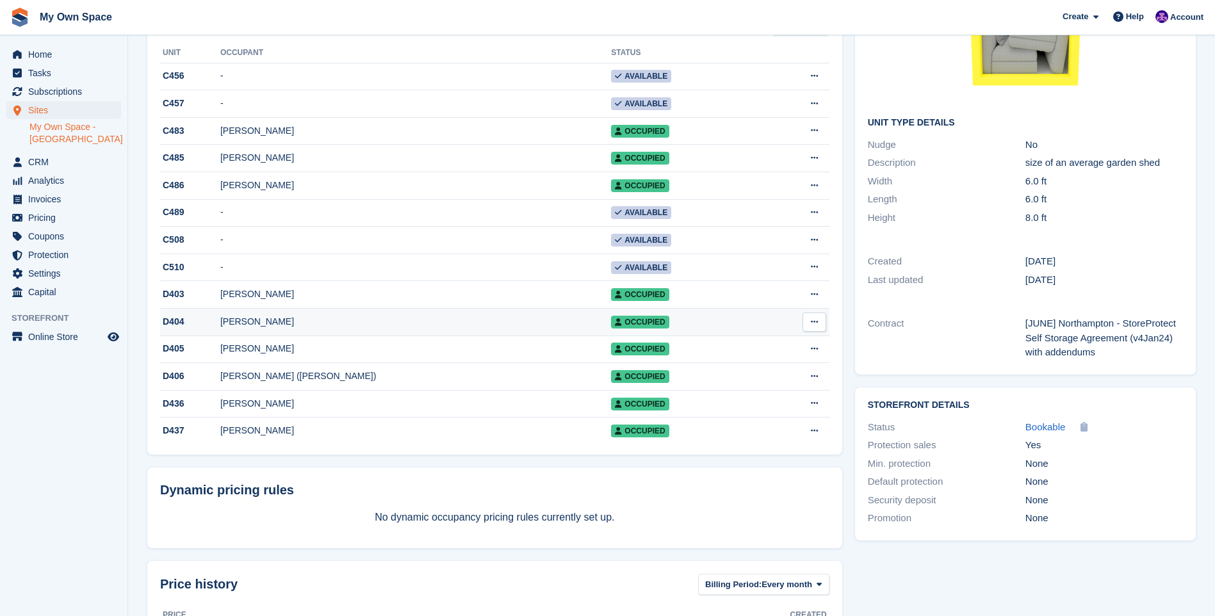
click at [220, 329] on div "D404" at bounding box center [190, 321] width 60 height 13
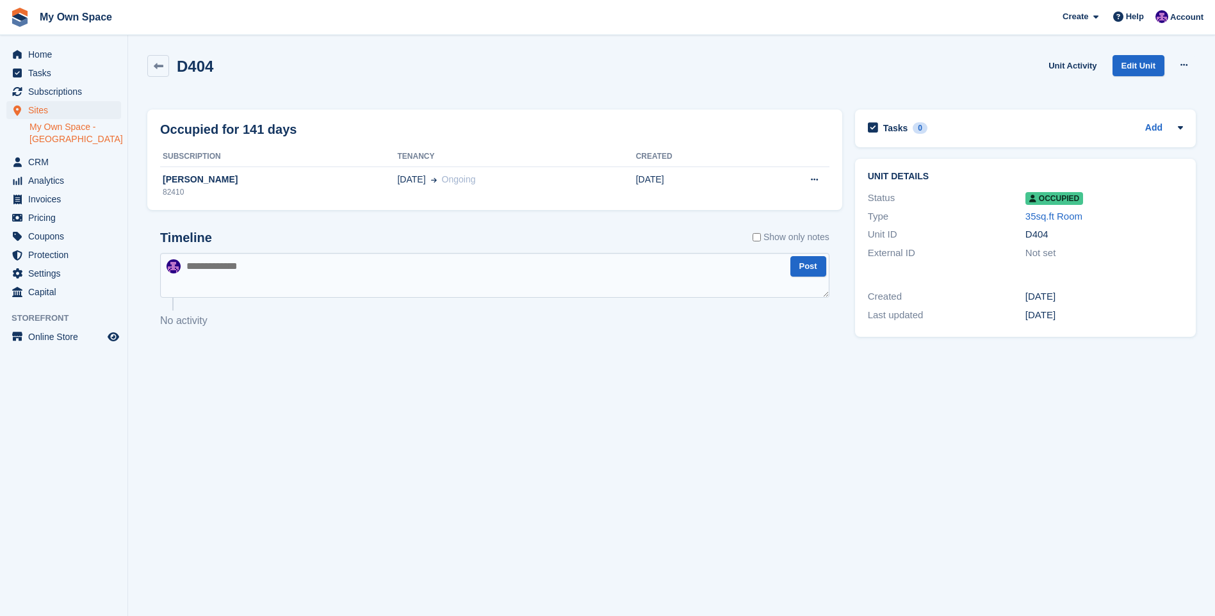
drag, startPoint x: 165, startPoint y: 56, endPoint x: 171, endPoint y: 52, distance: 7.3
click at [167, 54] on div "D404 Unit Activity Edit Unit Overlock Repossess Deallocate" at bounding box center [671, 76] width 1061 height 54
click at [159, 63] on icon at bounding box center [159, 66] width 10 height 10
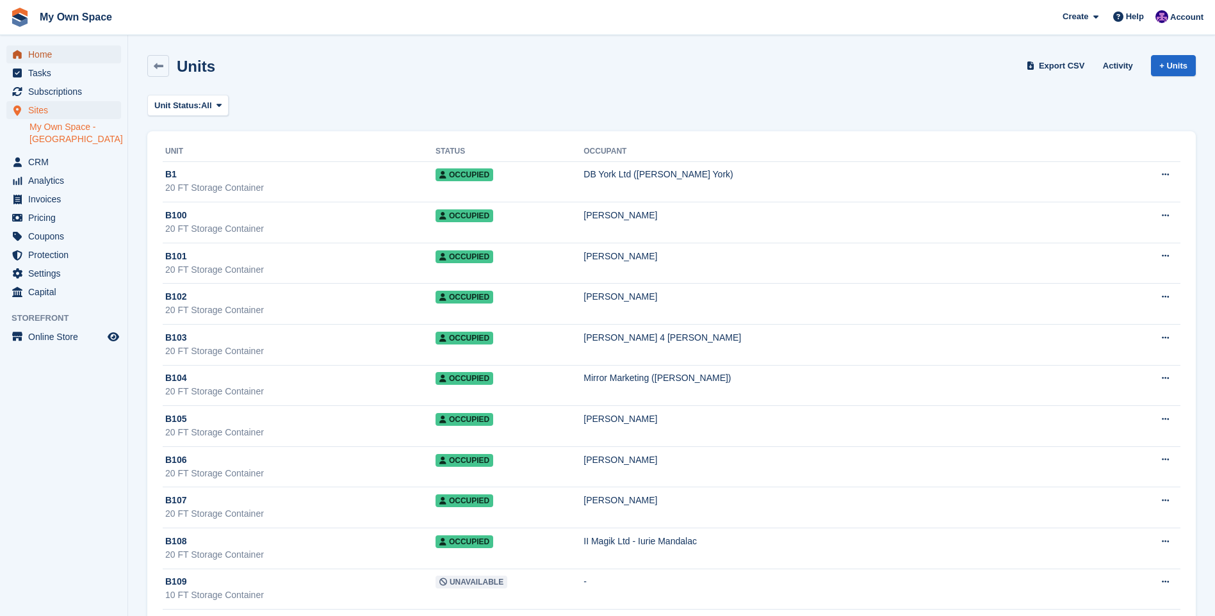
click at [88, 59] on span "Home" at bounding box center [66, 54] width 77 height 18
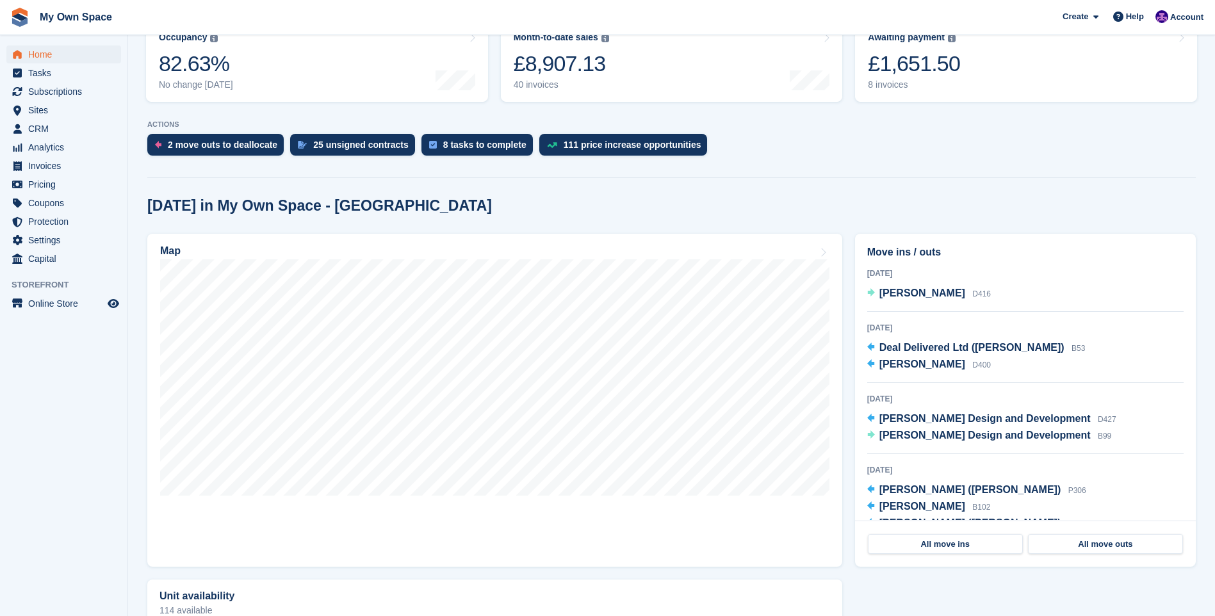
scroll to position [128, 0]
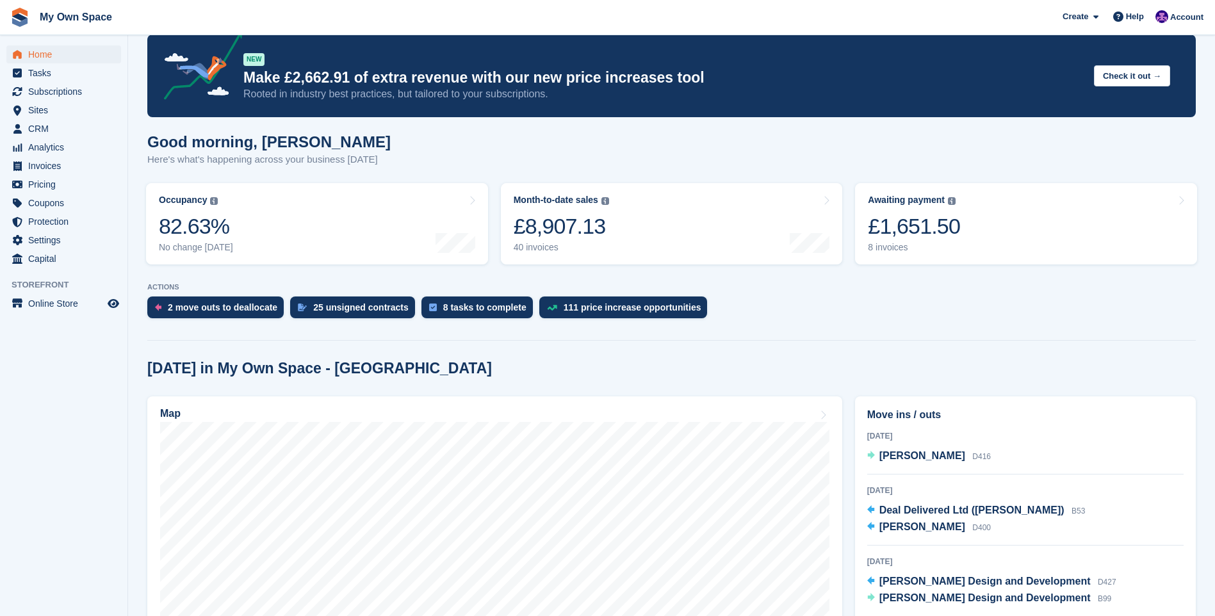
scroll to position [0, 0]
